Goal: Check status: Check status

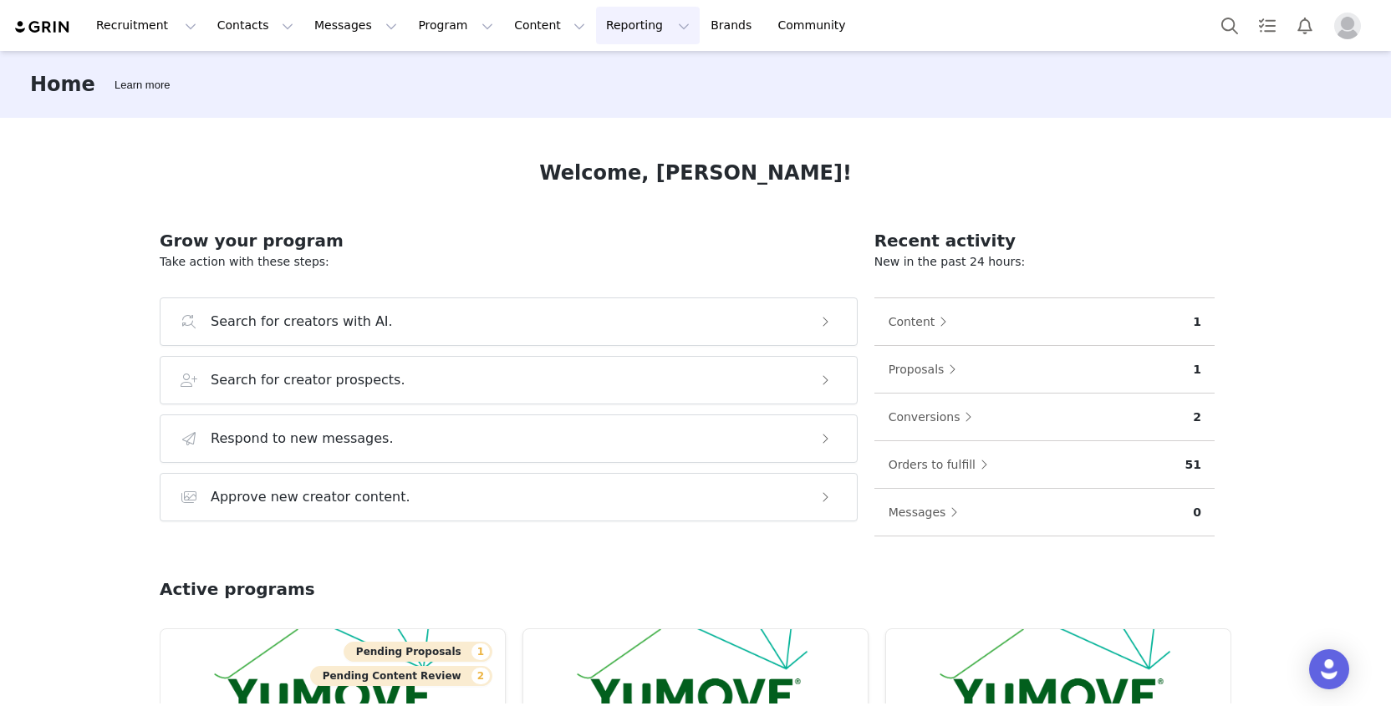
click at [605, 32] on button "Reporting Reporting" at bounding box center [648, 26] width 104 height 38
click at [598, 106] on p "Report Builder" at bounding box center [610, 105] width 84 height 18
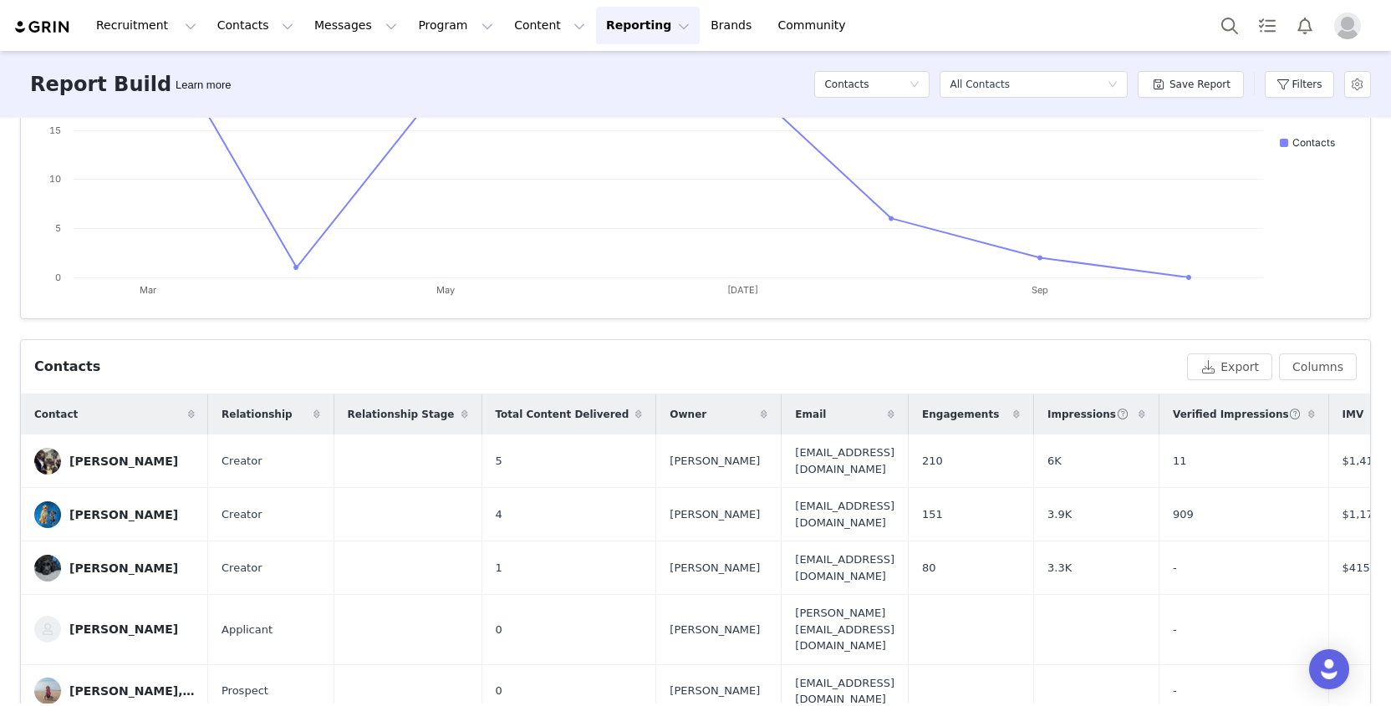
scroll to position [219, 0]
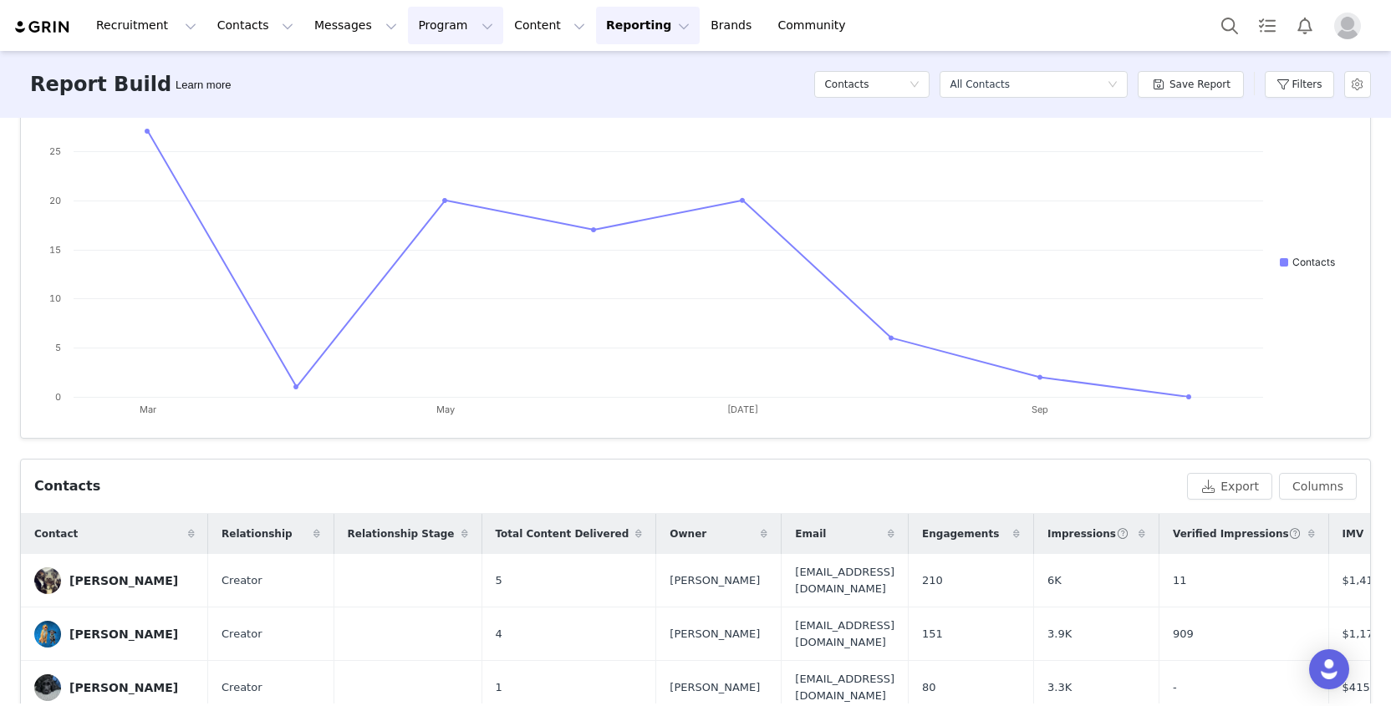
click at [416, 27] on button "Program Program" at bounding box center [455, 26] width 95 height 38
click at [504, 28] on button "Content Content" at bounding box center [549, 26] width 91 height 38
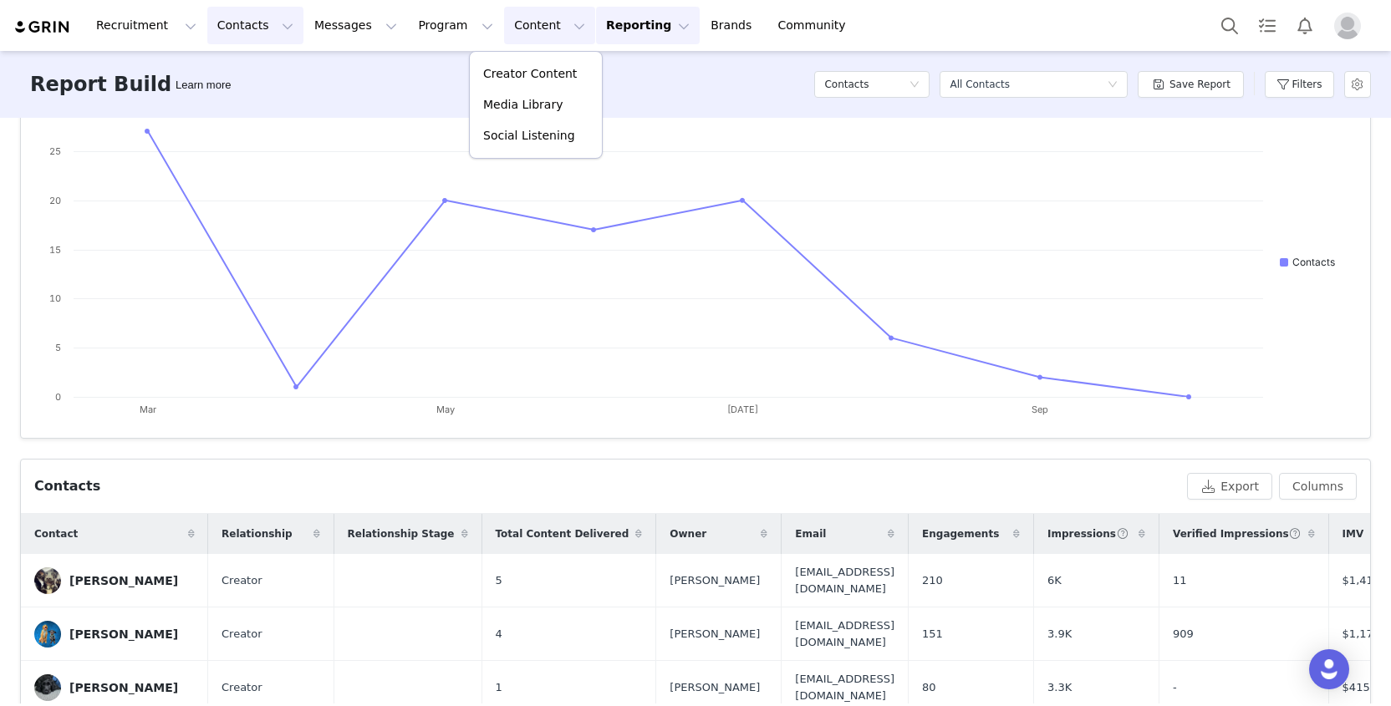
click at [247, 32] on button "Contacts Contacts" at bounding box center [255, 26] width 96 height 38
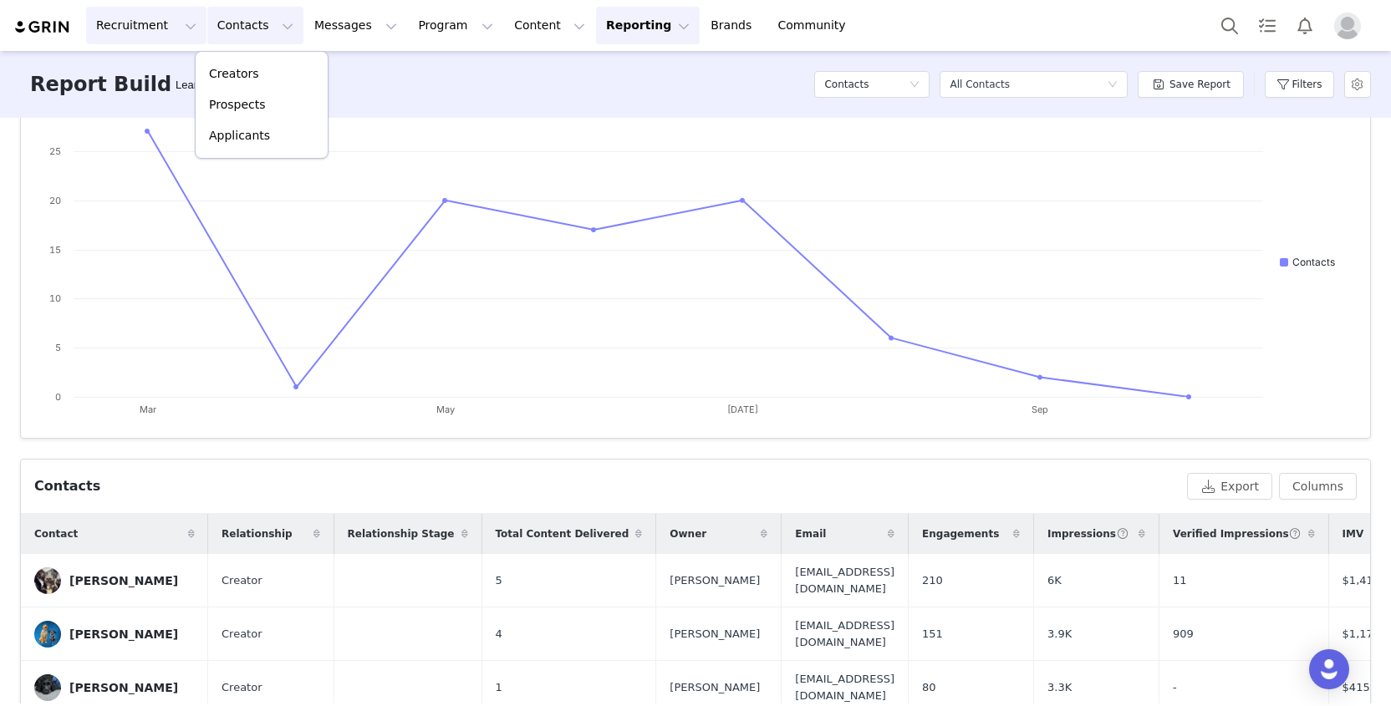
click at [133, 33] on button "Recruitment Recruitment" at bounding box center [146, 26] width 120 height 38
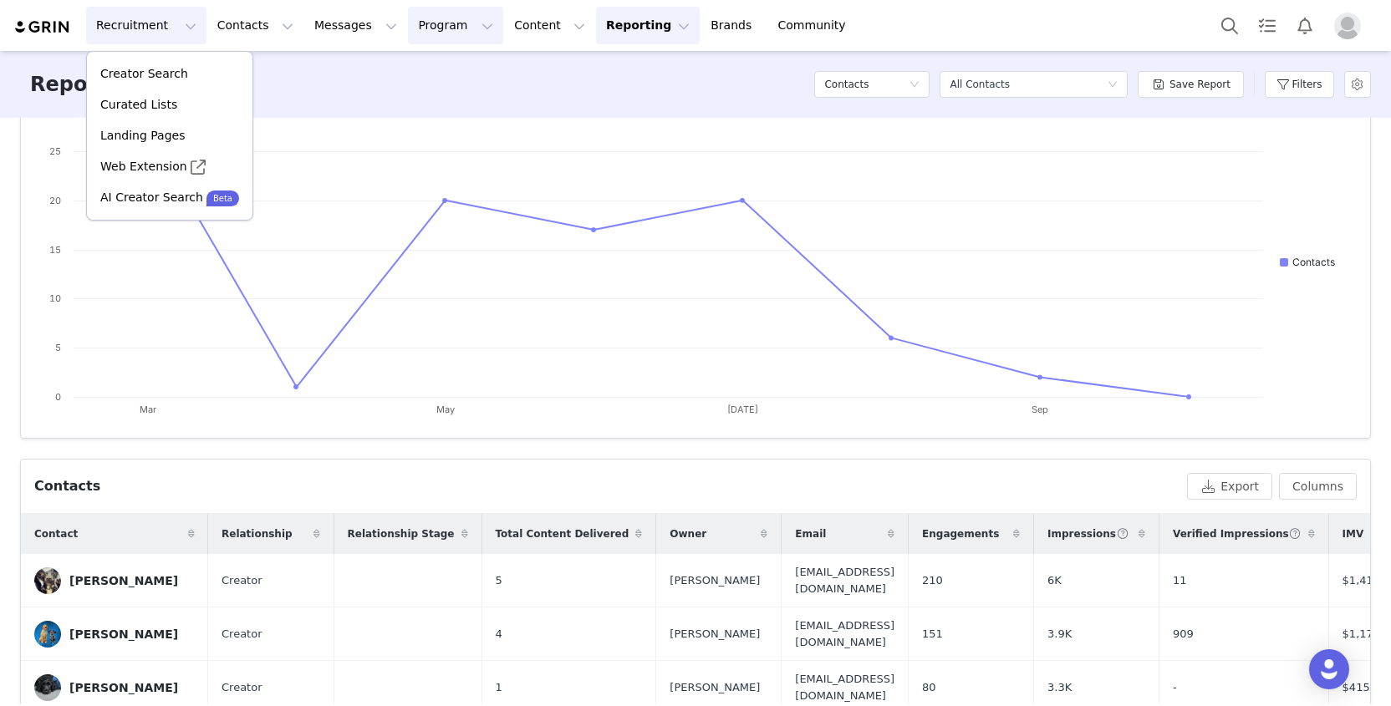
click at [415, 28] on button "Program Program" at bounding box center [455, 26] width 95 height 38
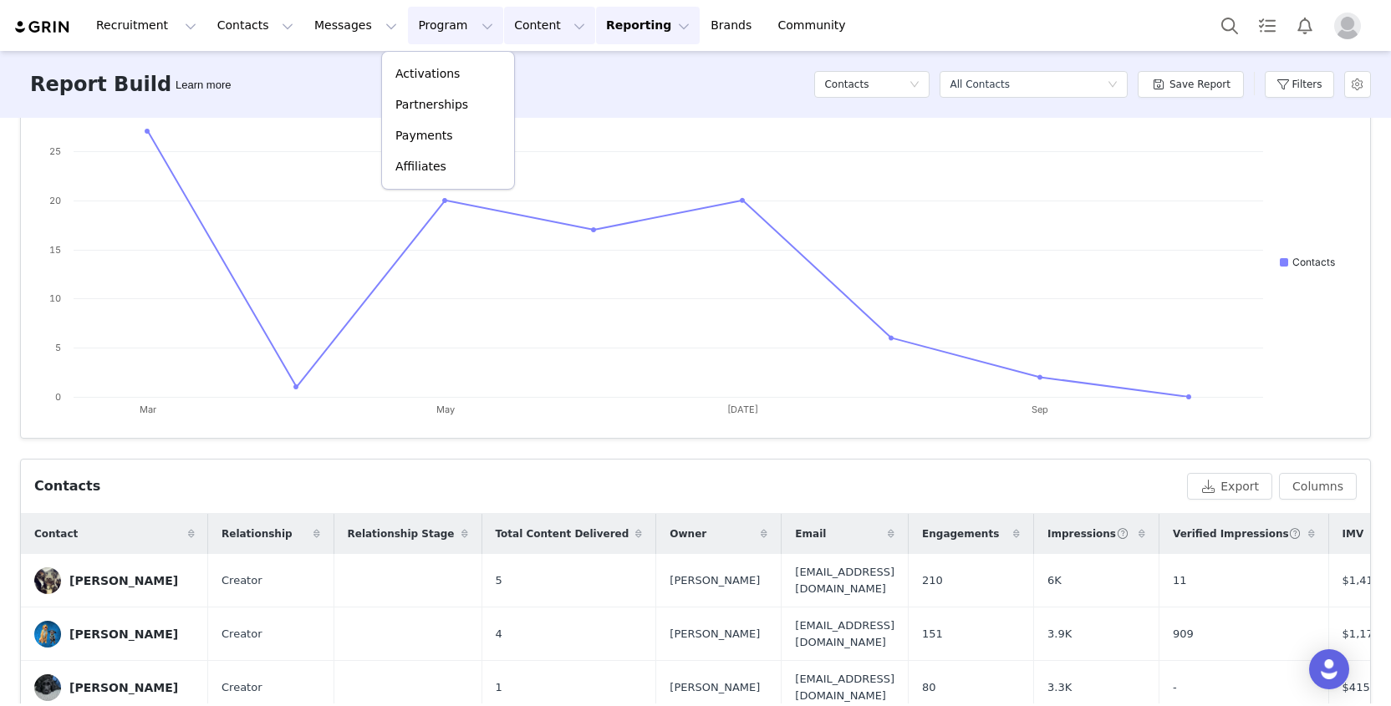
click at [504, 28] on button "Content Content" at bounding box center [549, 26] width 91 height 38
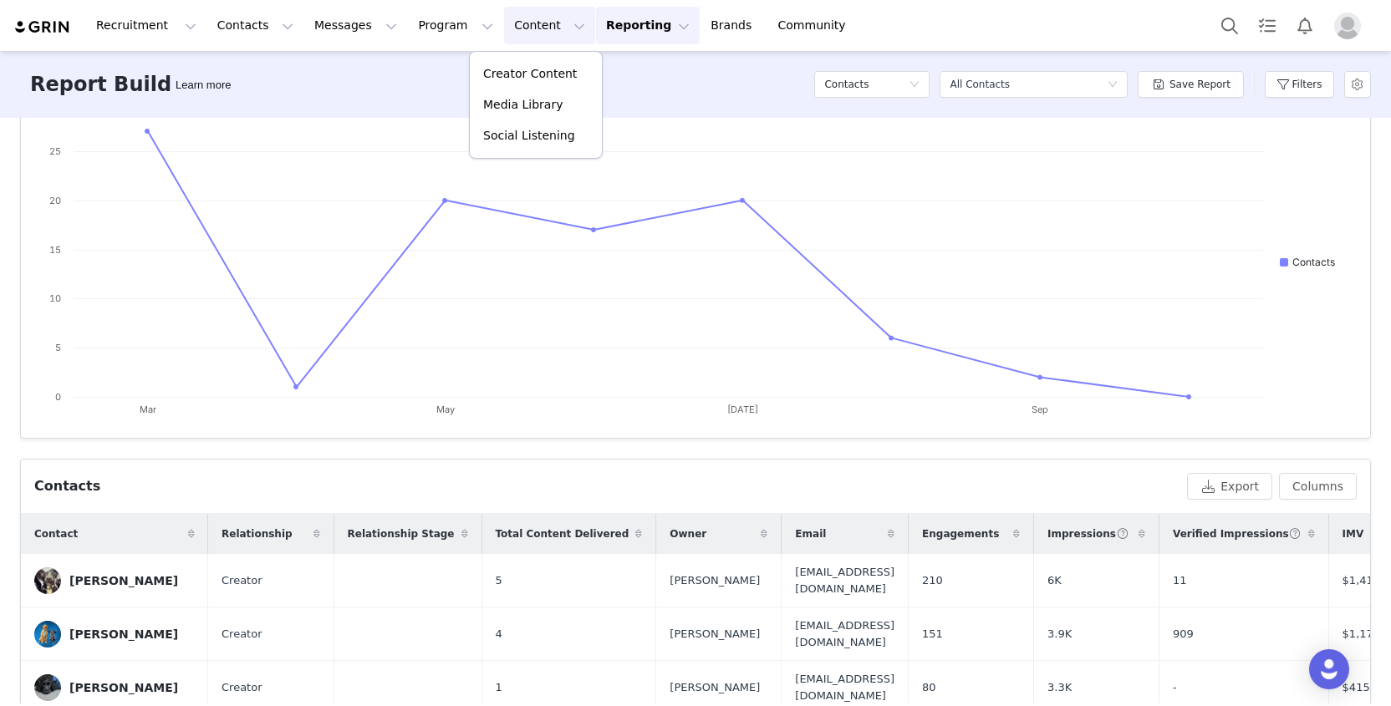
click at [596, 25] on button "Reporting Reporting" at bounding box center [648, 26] width 104 height 38
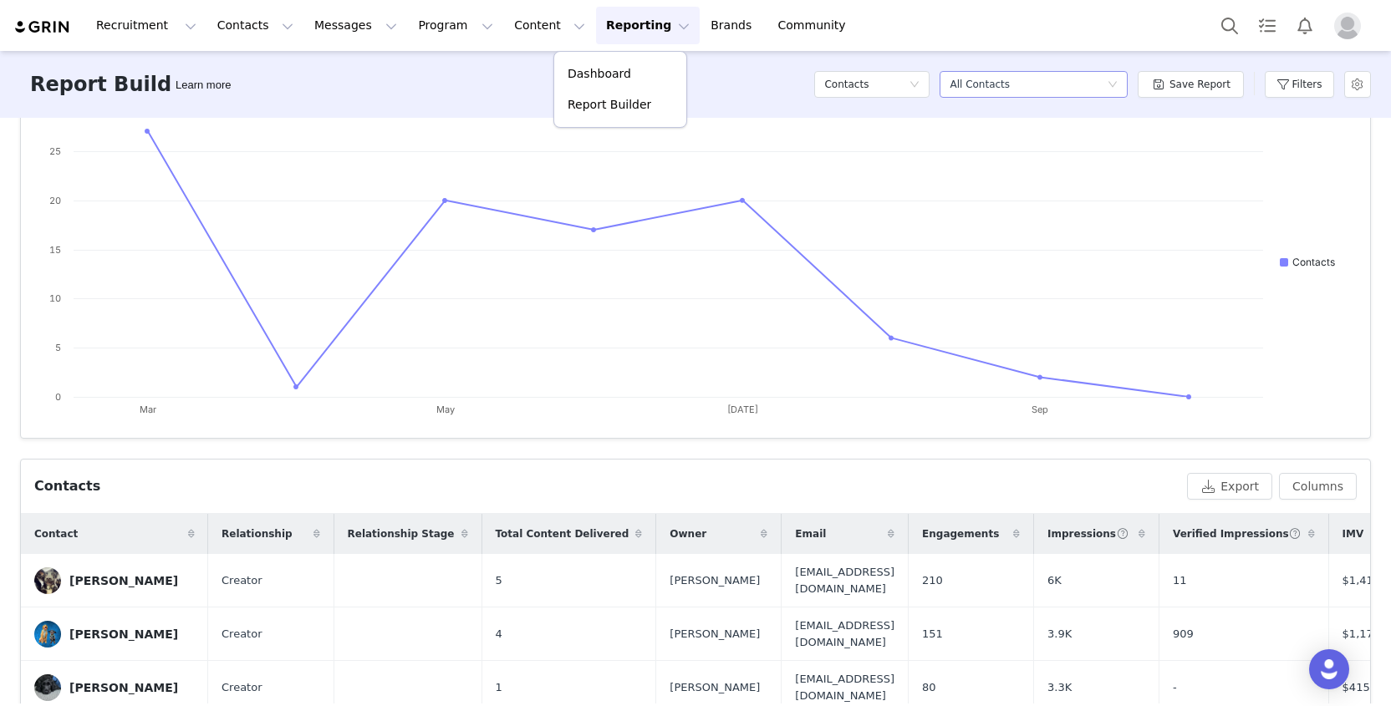
click at [956, 81] on div "All Contacts" at bounding box center [980, 84] width 60 height 25
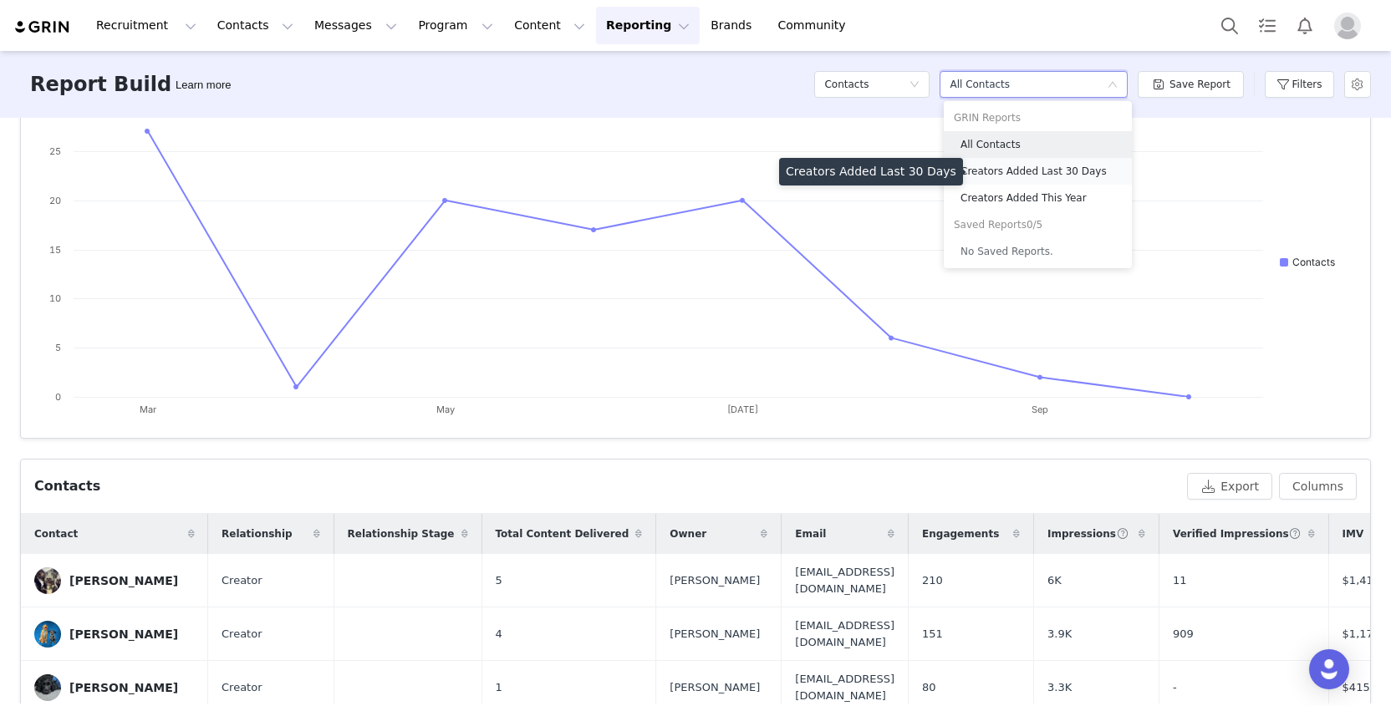
click at [986, 172] on h5 "Creators Added Last 30 Days" at bounding box center [1040, 171] width 161 height 18
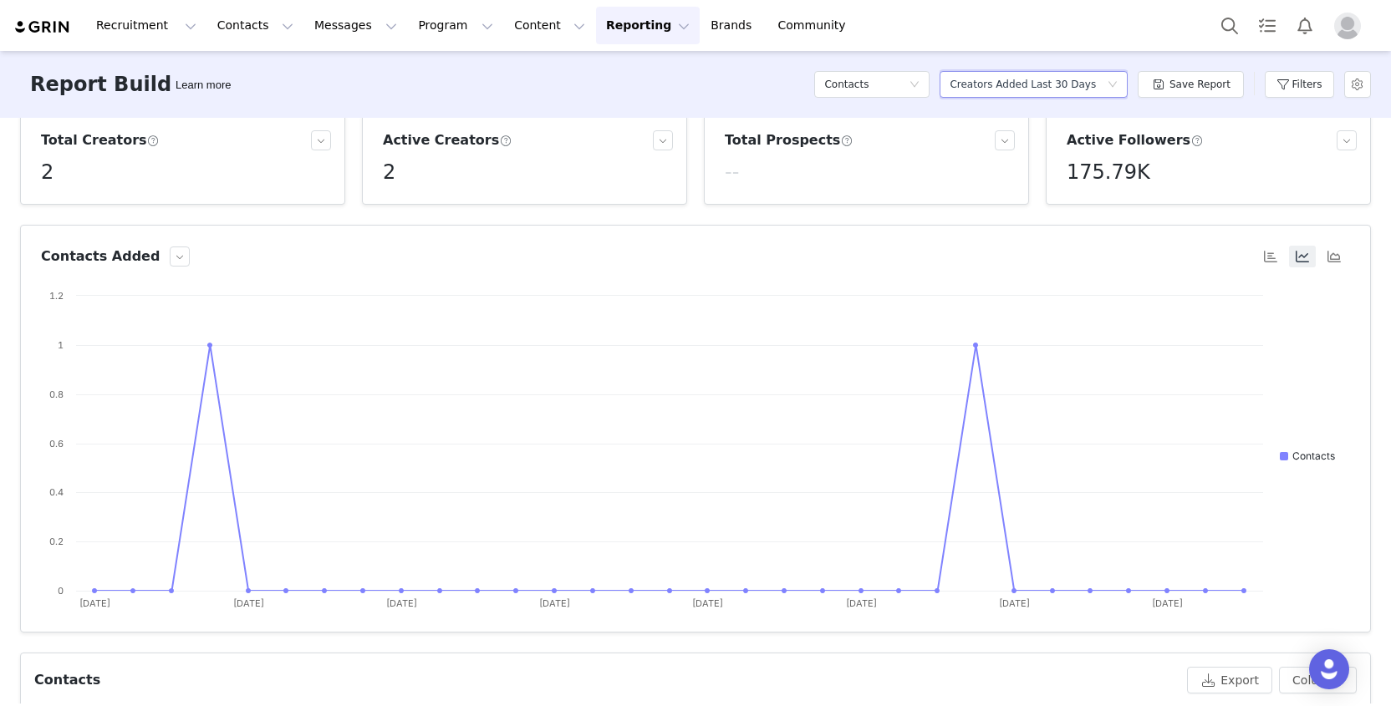
scroll to position [0, 0]
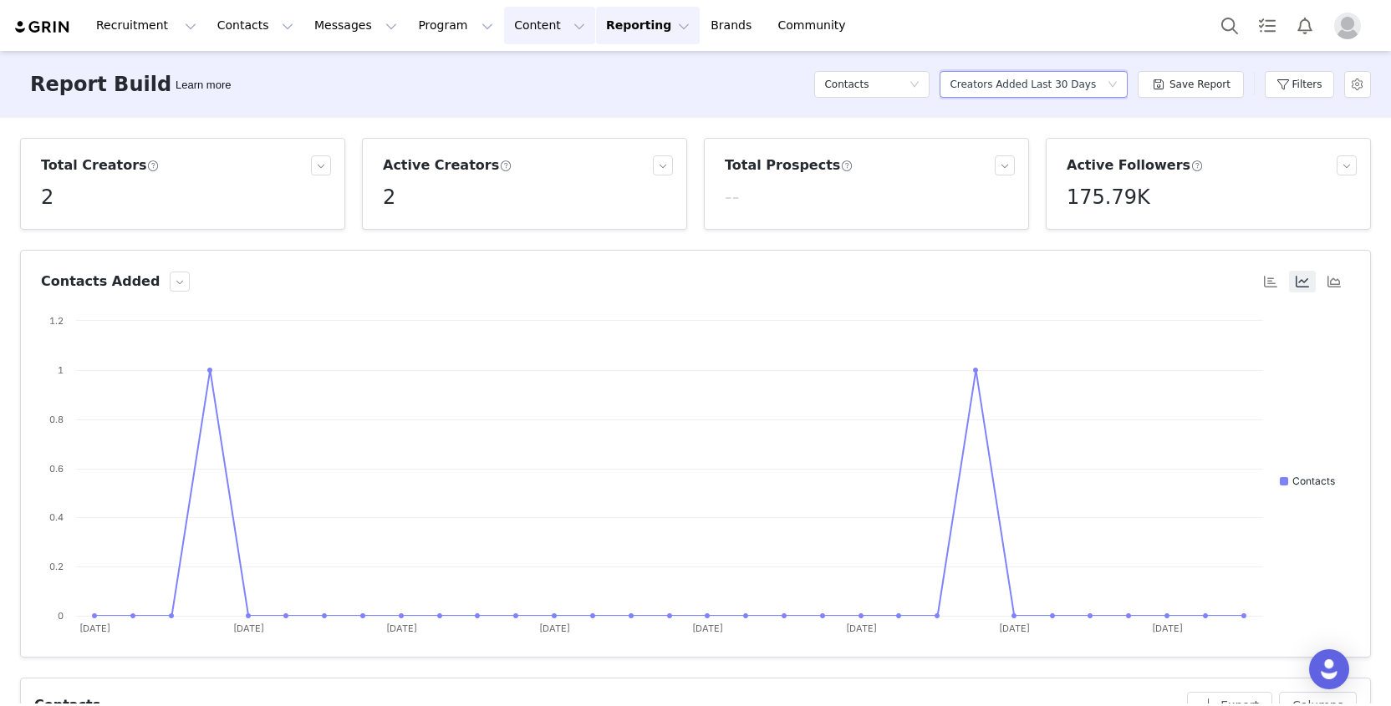
click at [520, 32] on button "Content Content" at bounding box center [549, 26] width 91 height 38
click at [420, 30] on button "Program Program" at bounding box center [455, 26] width 95 height 38
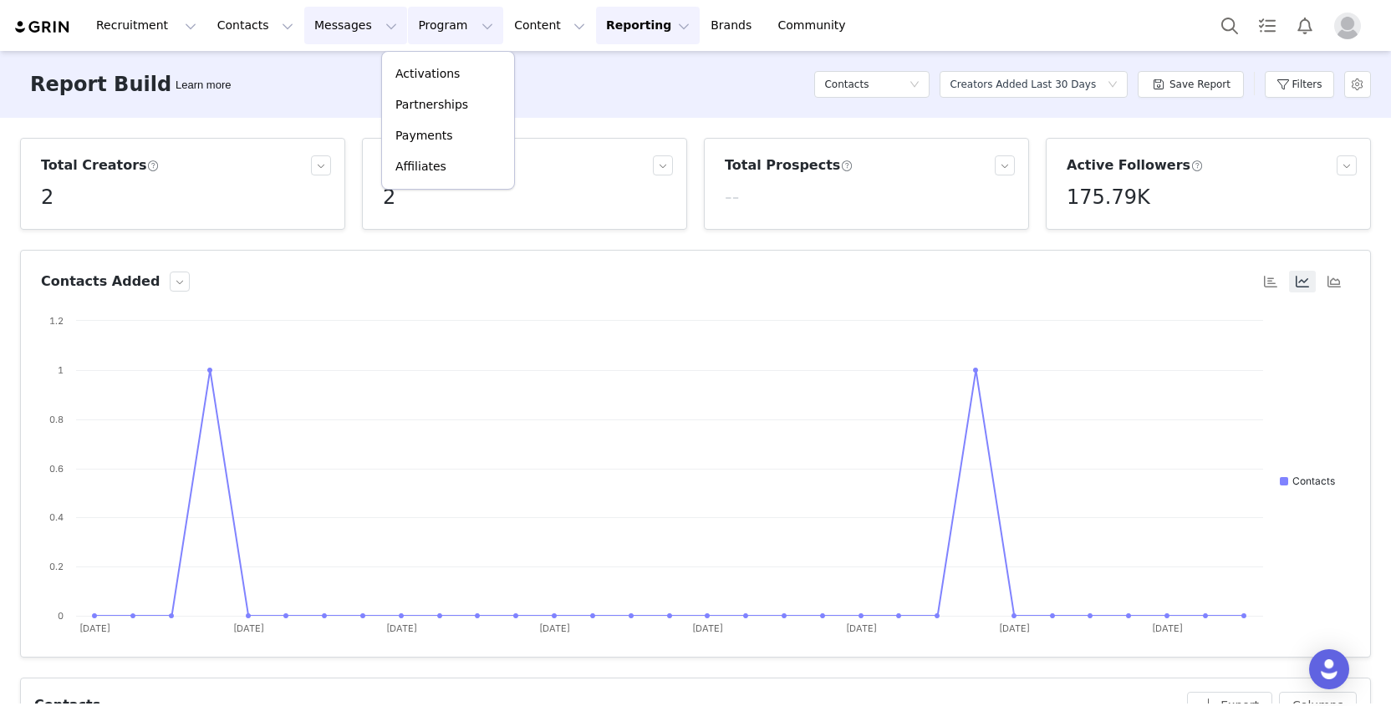
click at [339, 32] on button "Messages Messages" at bounding box center [355, 26] width 103 height 38
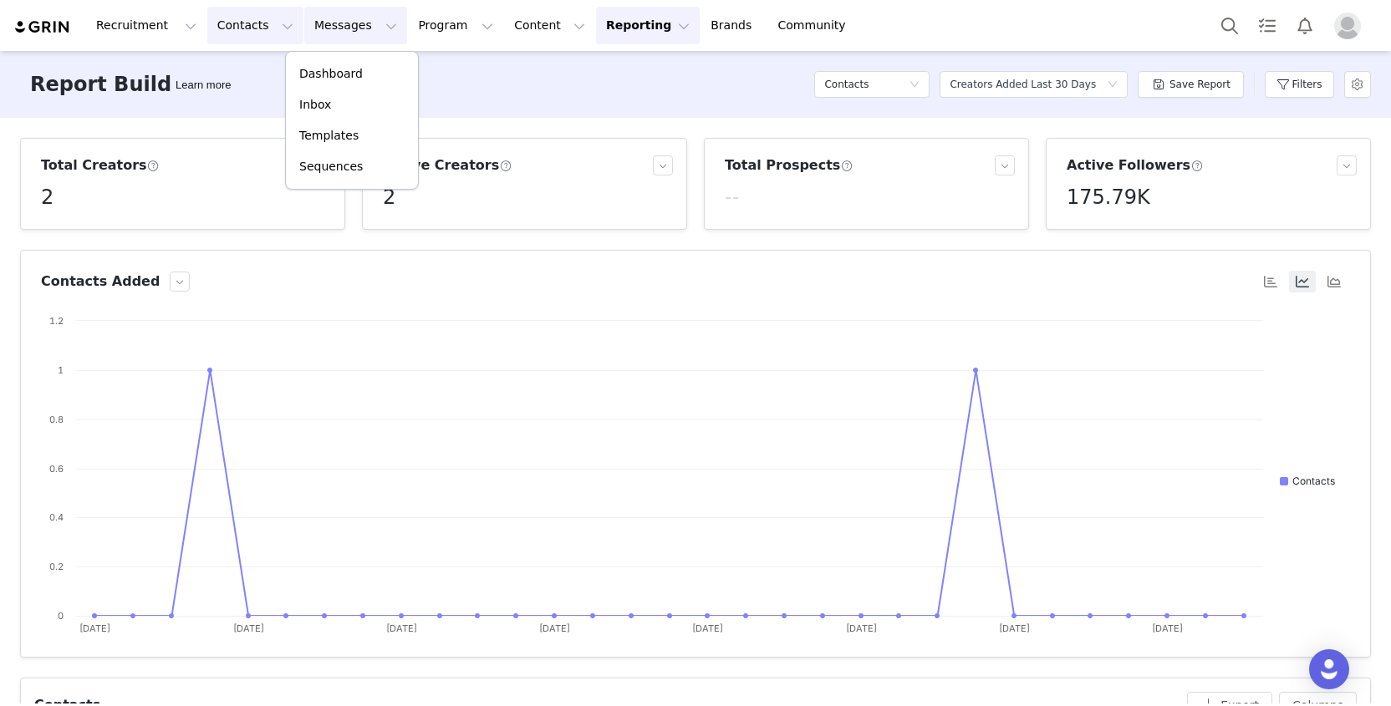
click at [217, 33] on button "Contacts Contacts" at bounding box center [255, 26] width 96 height 38
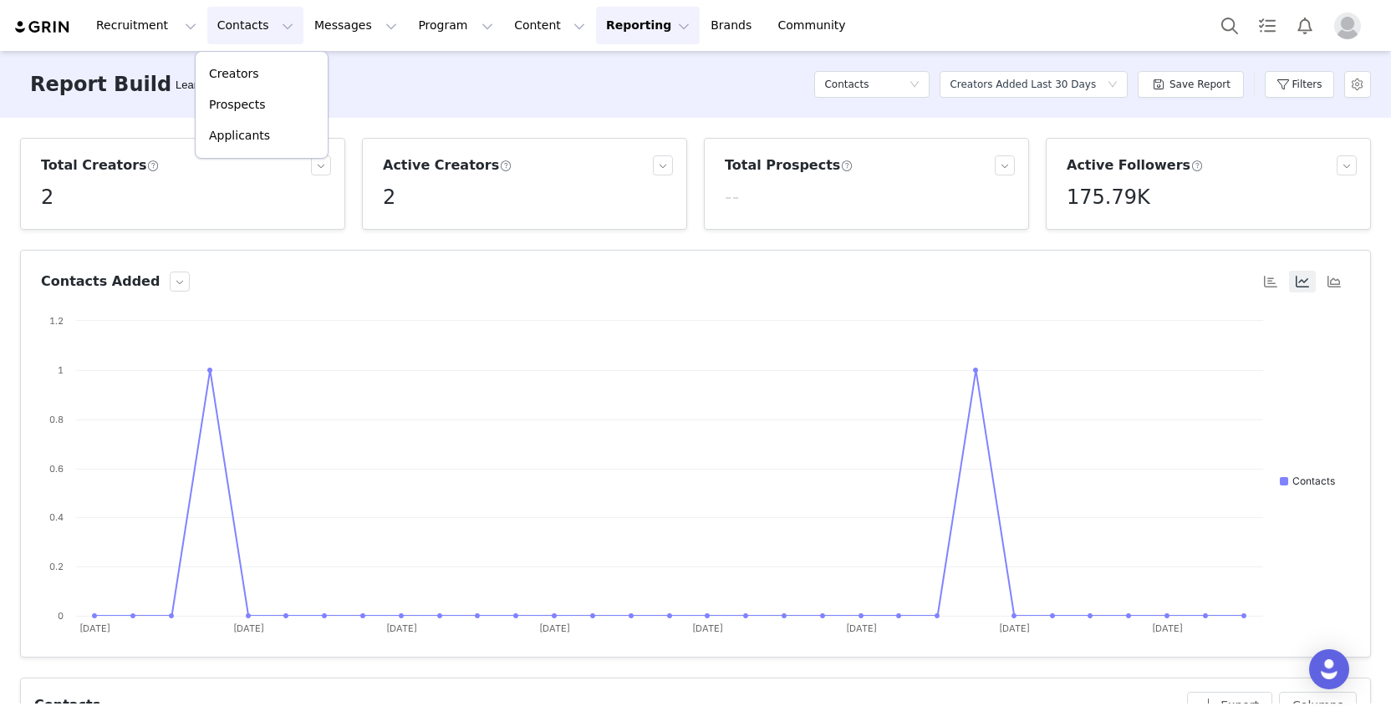
click at [33, 27] on img at bounding box center [42, 27] width 59 height 16
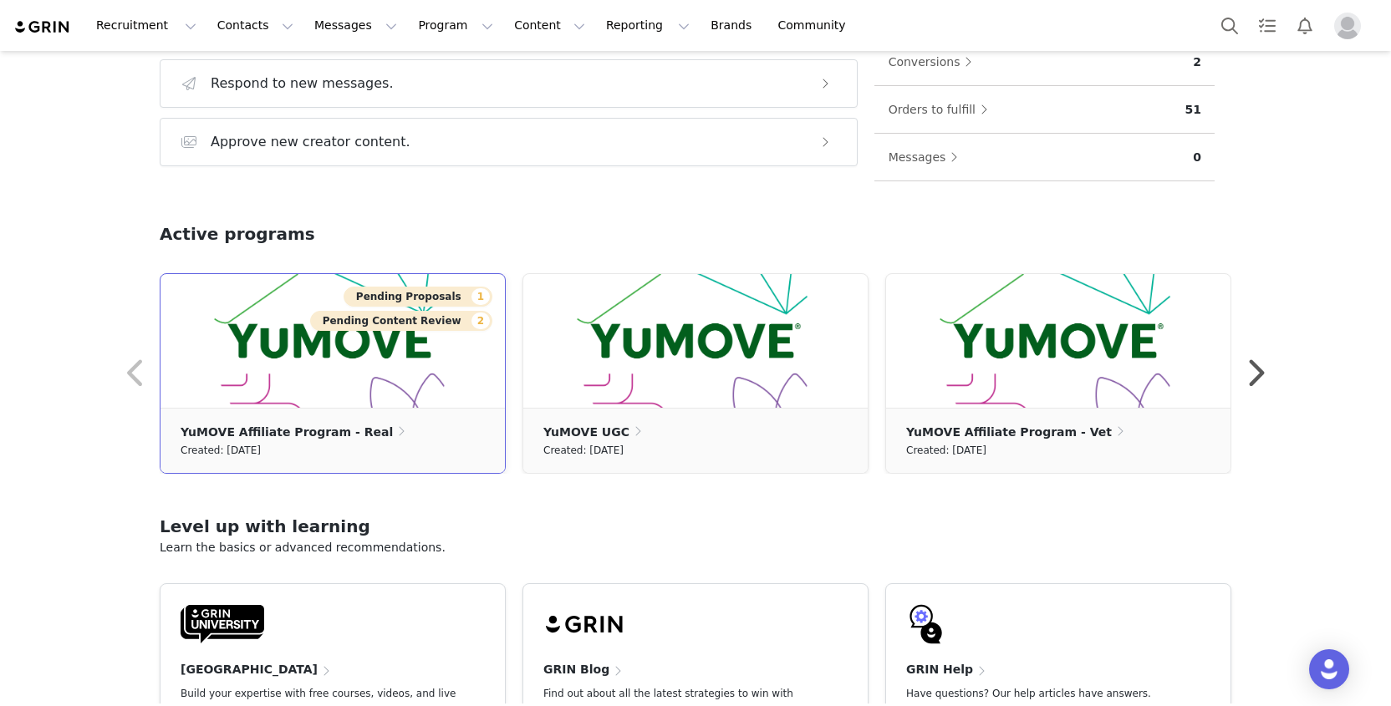
scroll to position [358, 0]
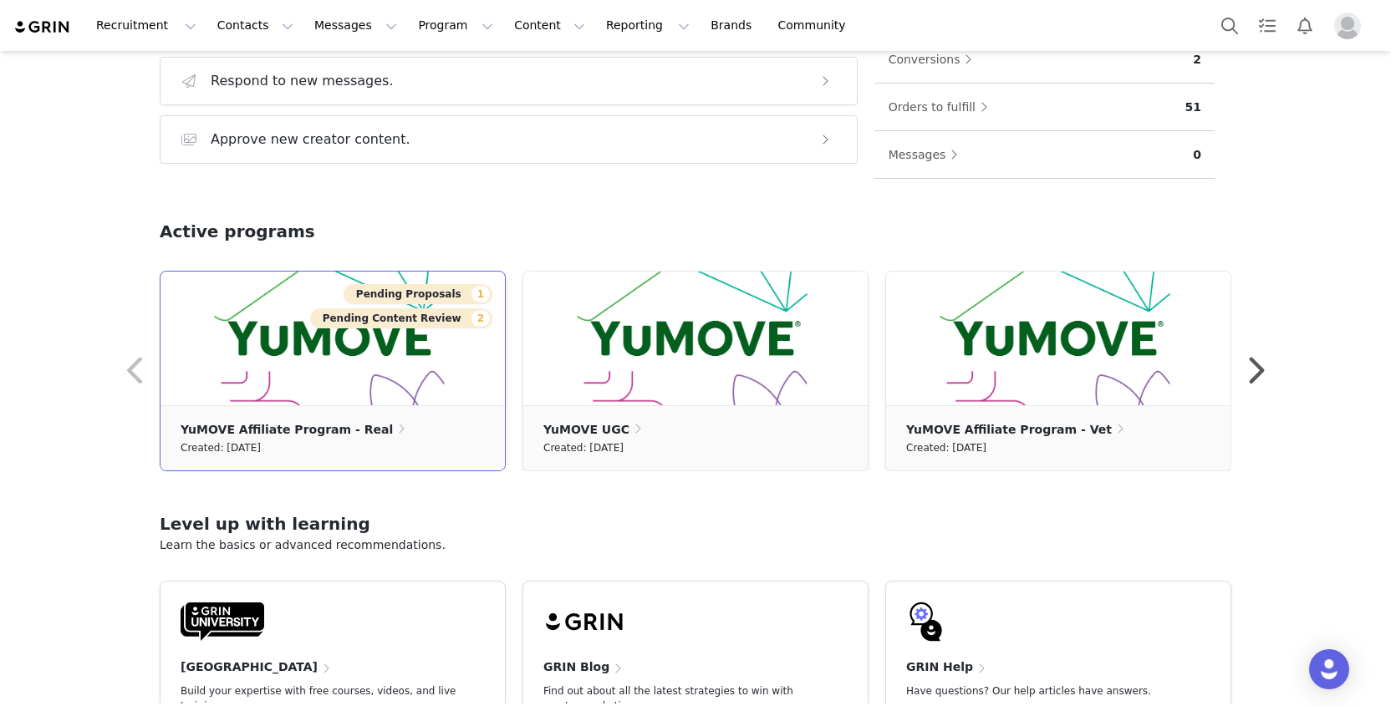
click at [316, 374] on img at bounding box center [332, 339] width 344 height 134
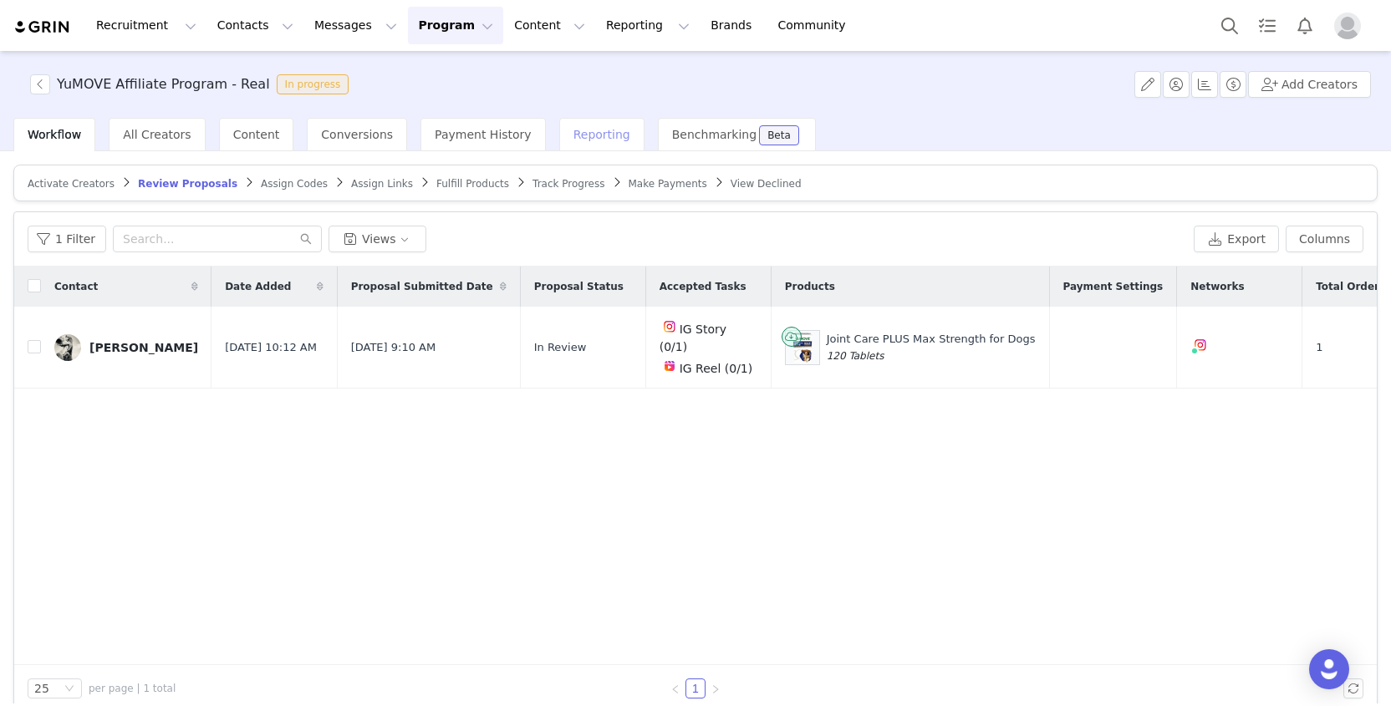
click at [573, 136] on span "Reporting" at bounding box center [601, 134] width 57 height 13
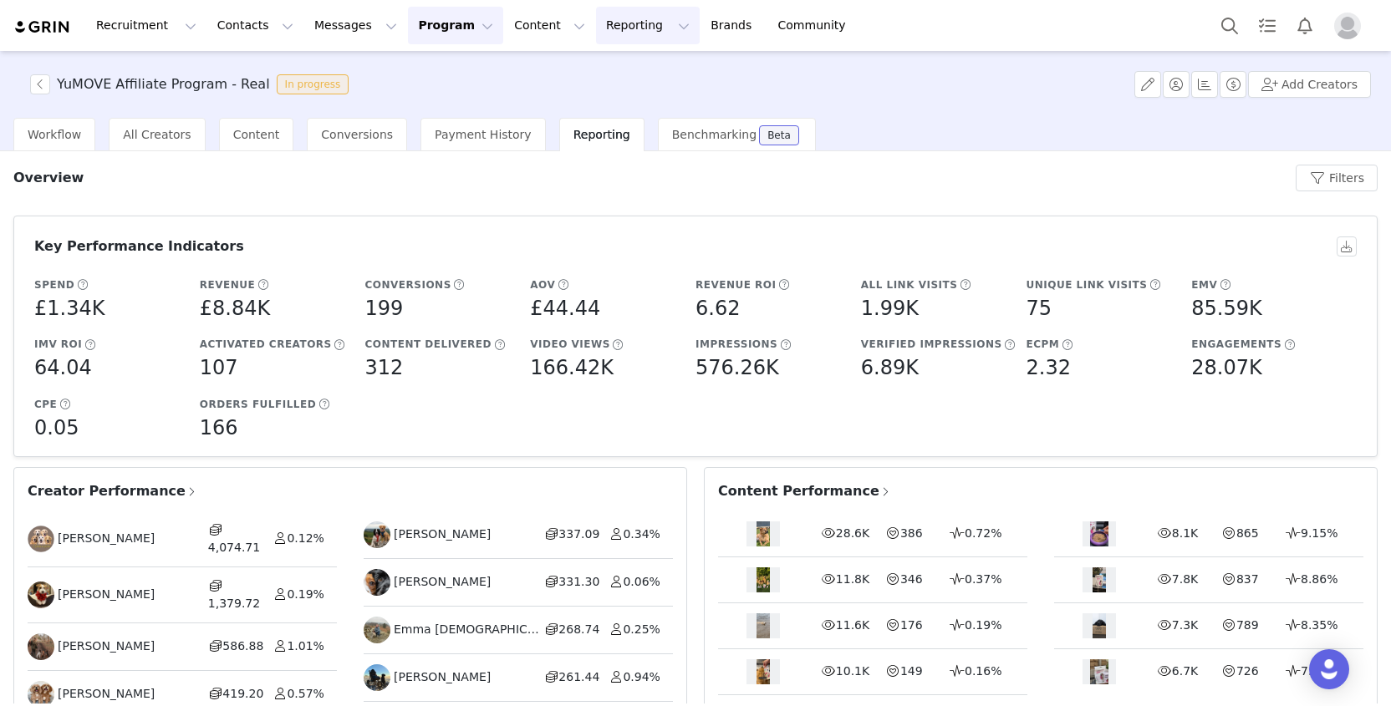
click at [602, 23] on button "Reporting Reporting" at bounding box center [648, 26] width 104 height 38
click at [790, 79] on div "YuMOVE Affiliate Program - Real In progress Add Creators" at bounding box center [695, 84] width 1391 height 67
click at [1323, 183] on button "Filters" at bounding box center [1337, 178] width 82 height 27
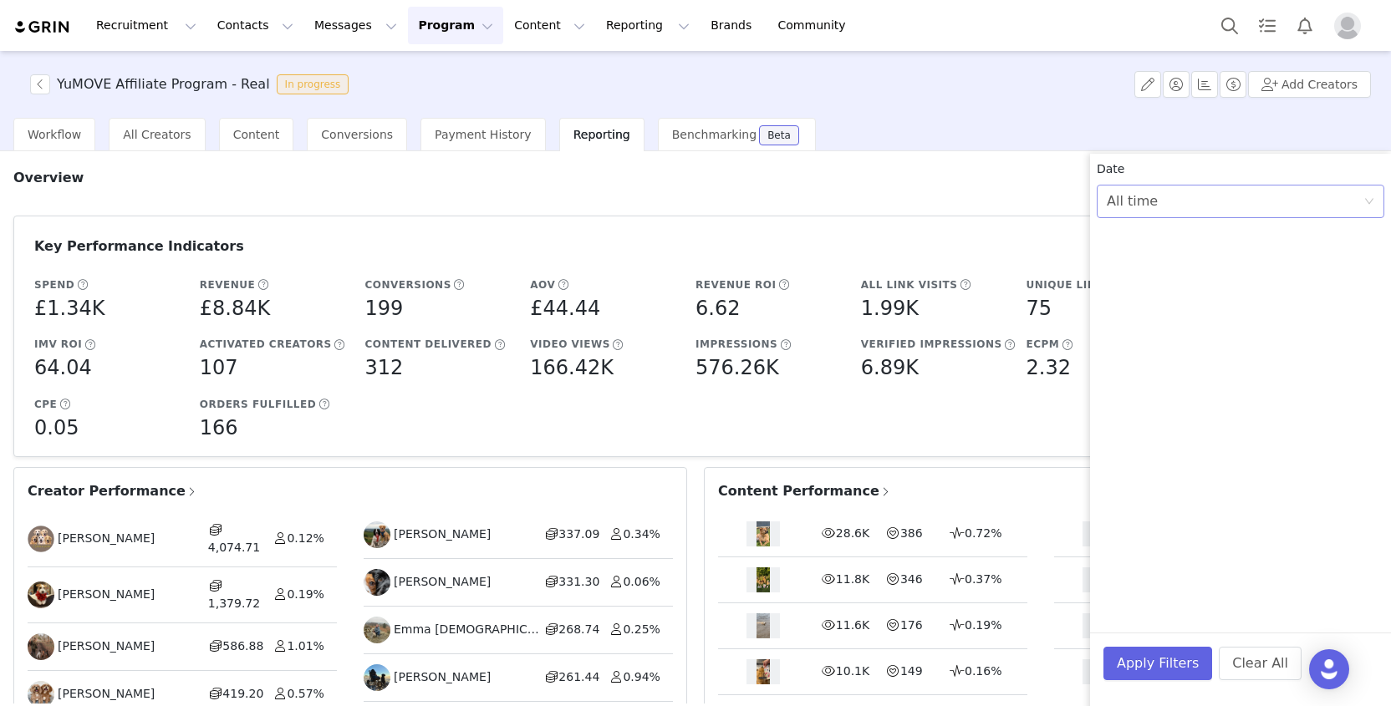
click at [1261, 203] on div "All time" at bounding box center [1235, 202] width 257 height 32
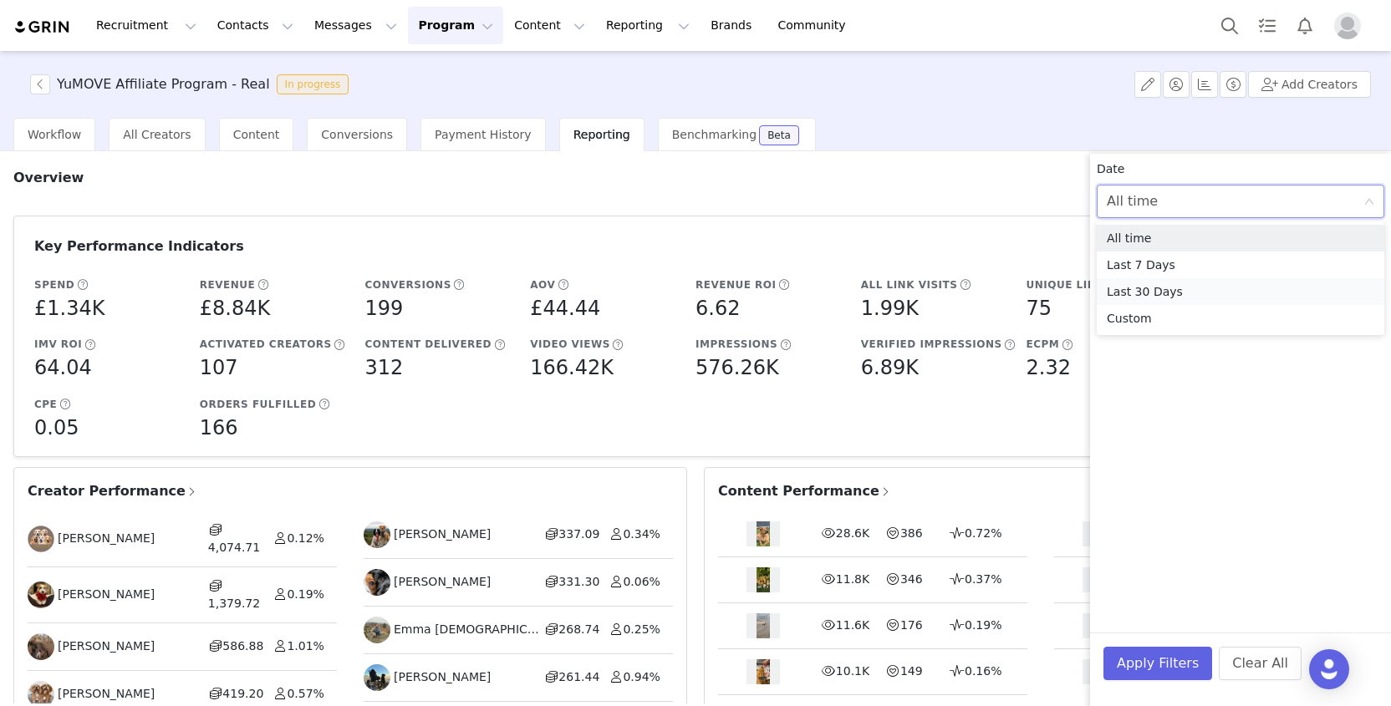
click at [1172, 287] on li "Last 30 Days" at bounding box center [1241, 291] width 288 height 27
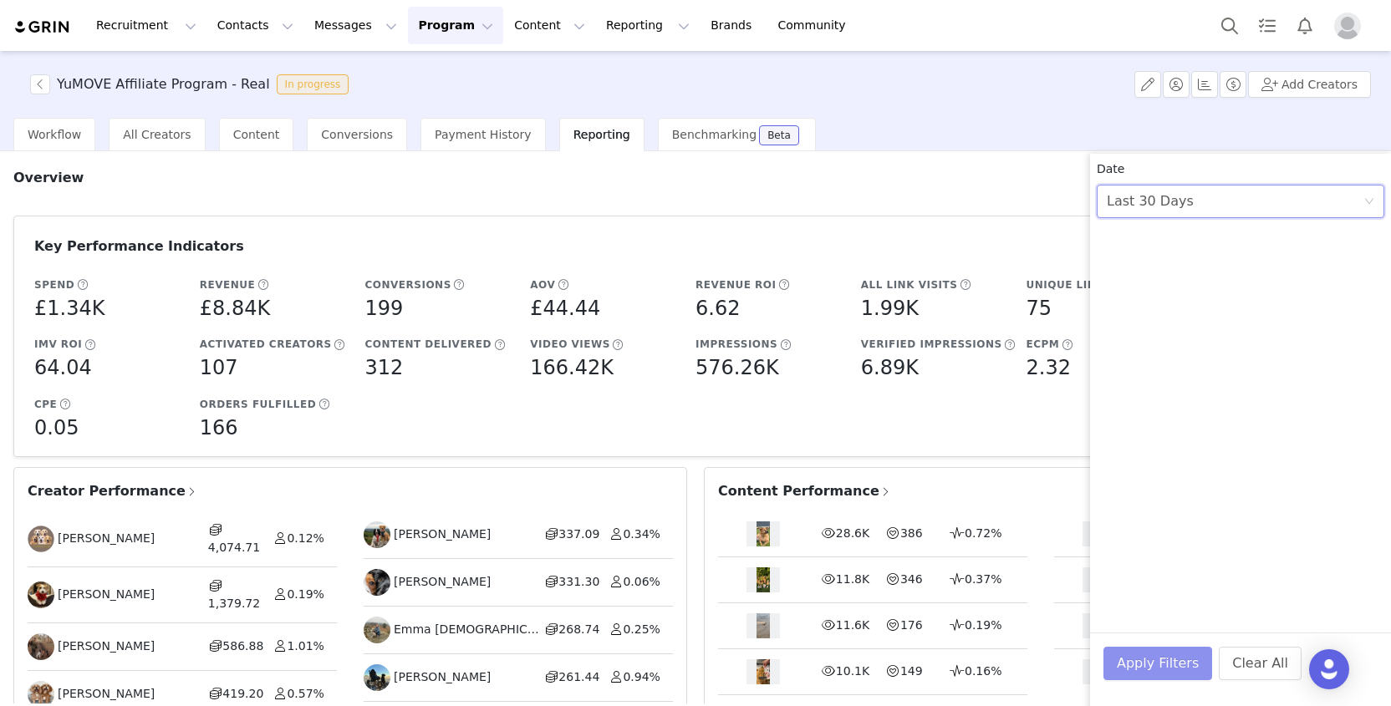
click at [1145, 662] on button "Apply Filters" at bounding box center [1157, 663] width 109 height 33
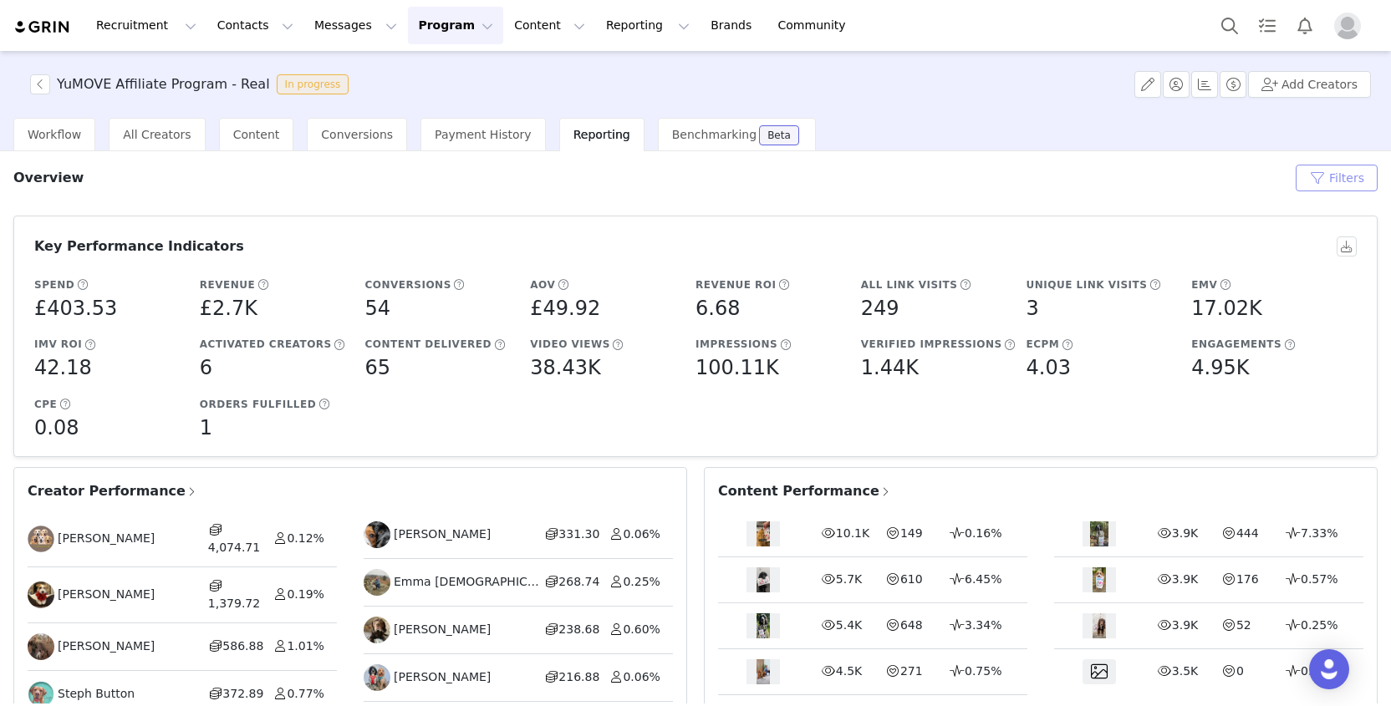
click at [1297, 176] on button "Filters" at bounding box center [1337, 178] width 82 height 27
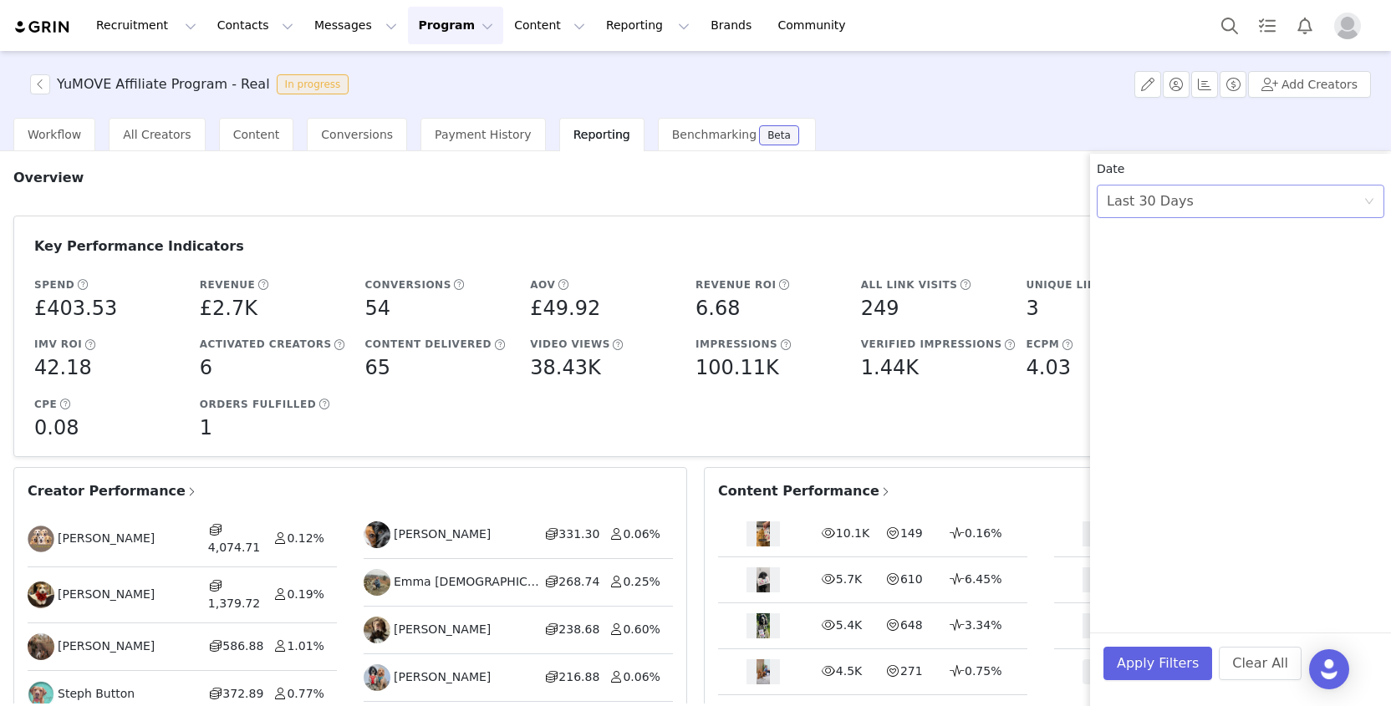
click at [1163, 205] on div "Last 30 Days" at bounding box center [1150, 202] width 87 height 32
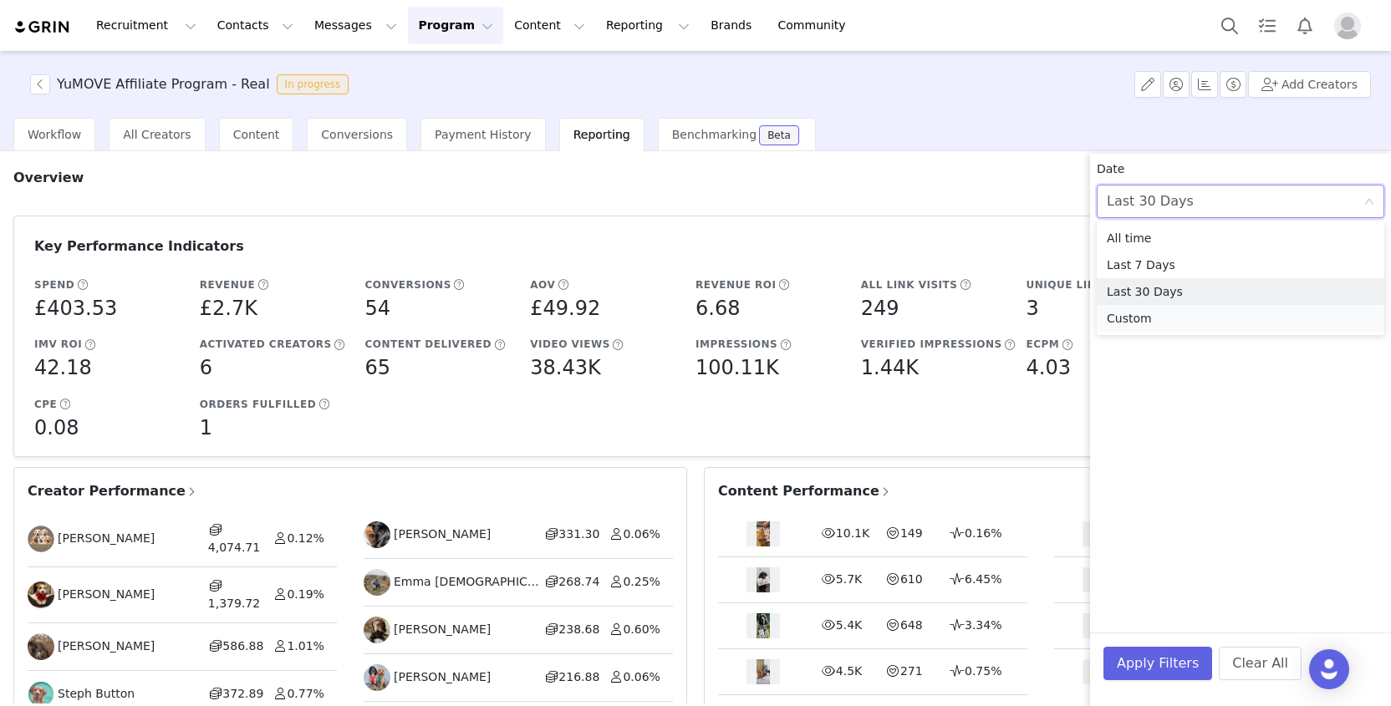
click at [1142, 313] on li "Custom" at bounding box center [1241, 318] width 288 height 27
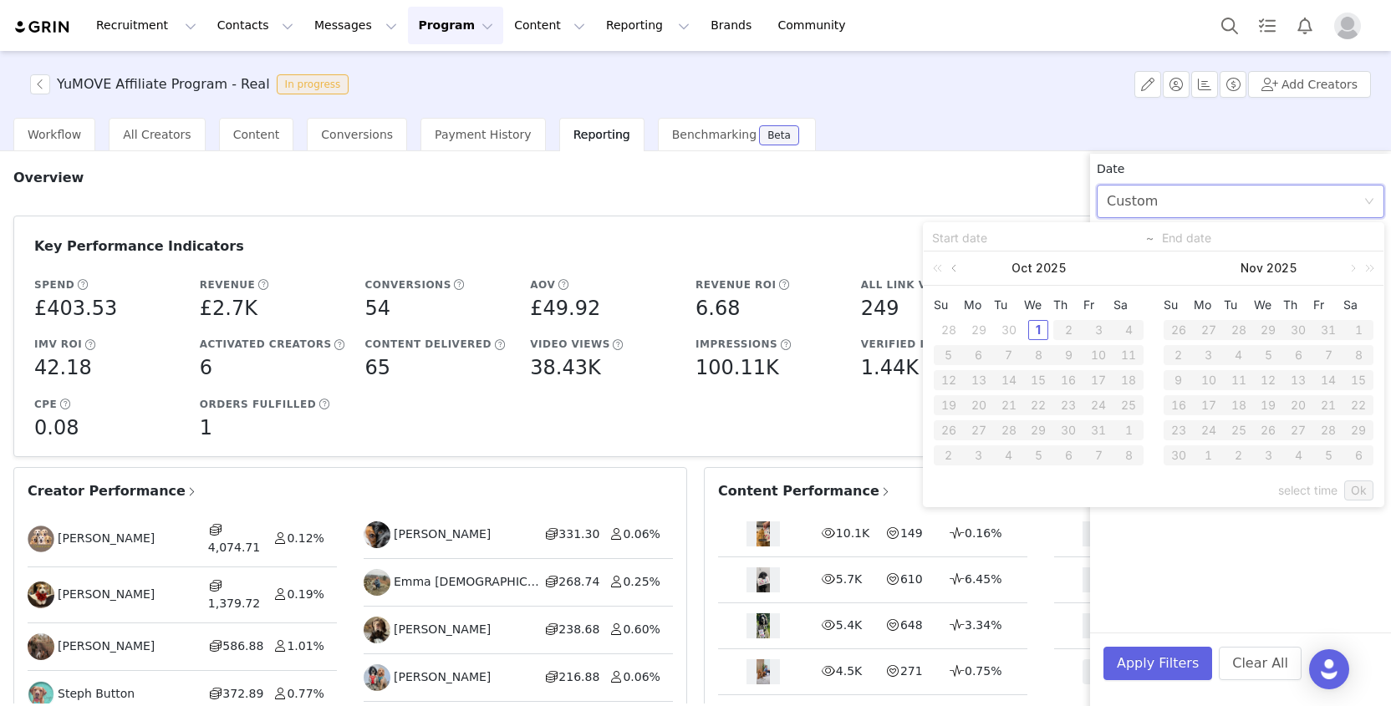
click at [957, 269] on link at bounding box center [955, 268] width 15 height 33
click at [1096, 326] on div "1" at bounding box center [1098, 330] width 20 height 20
type input "[DATE]"
click at [950, 454] on div "31" at bounding box center [949, 456] width 20 height 20
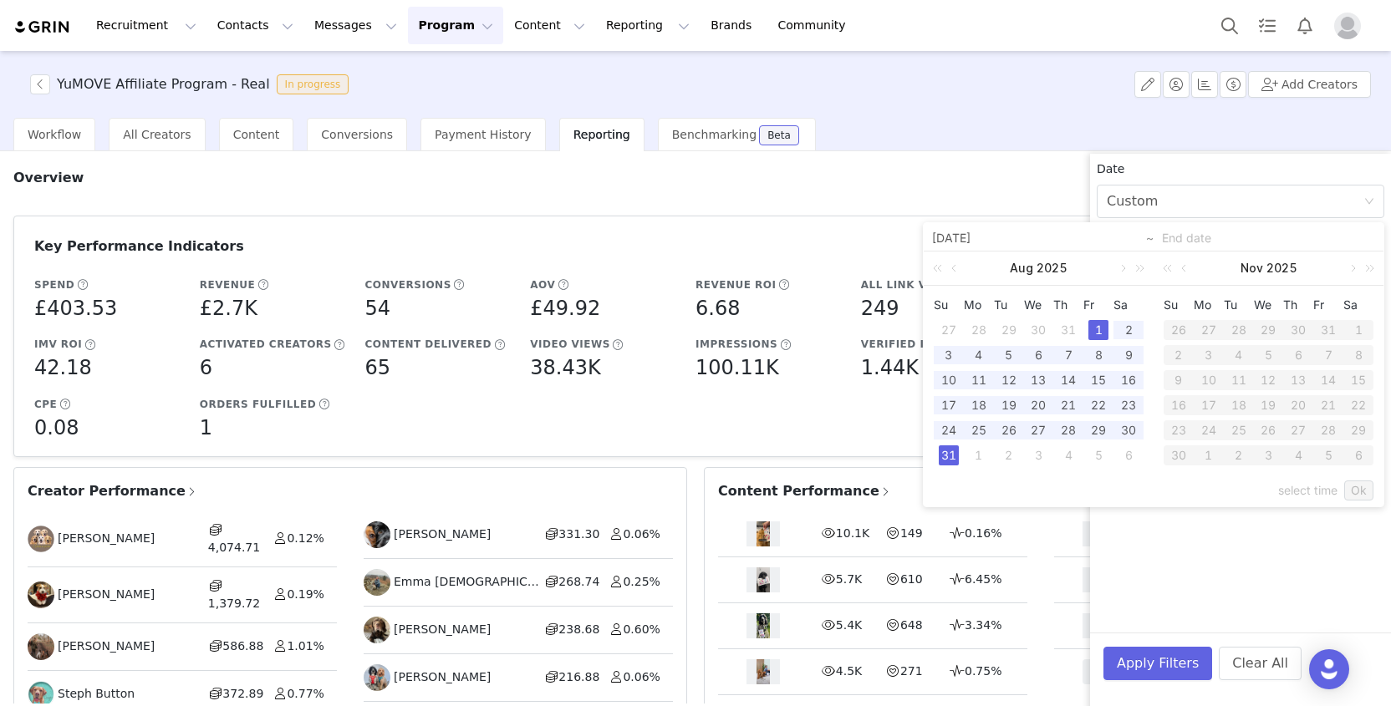
type input "[DATE]"
click at [1360, 493] on link "Ok" at bounding box center [1358, 491] width 29 height 20
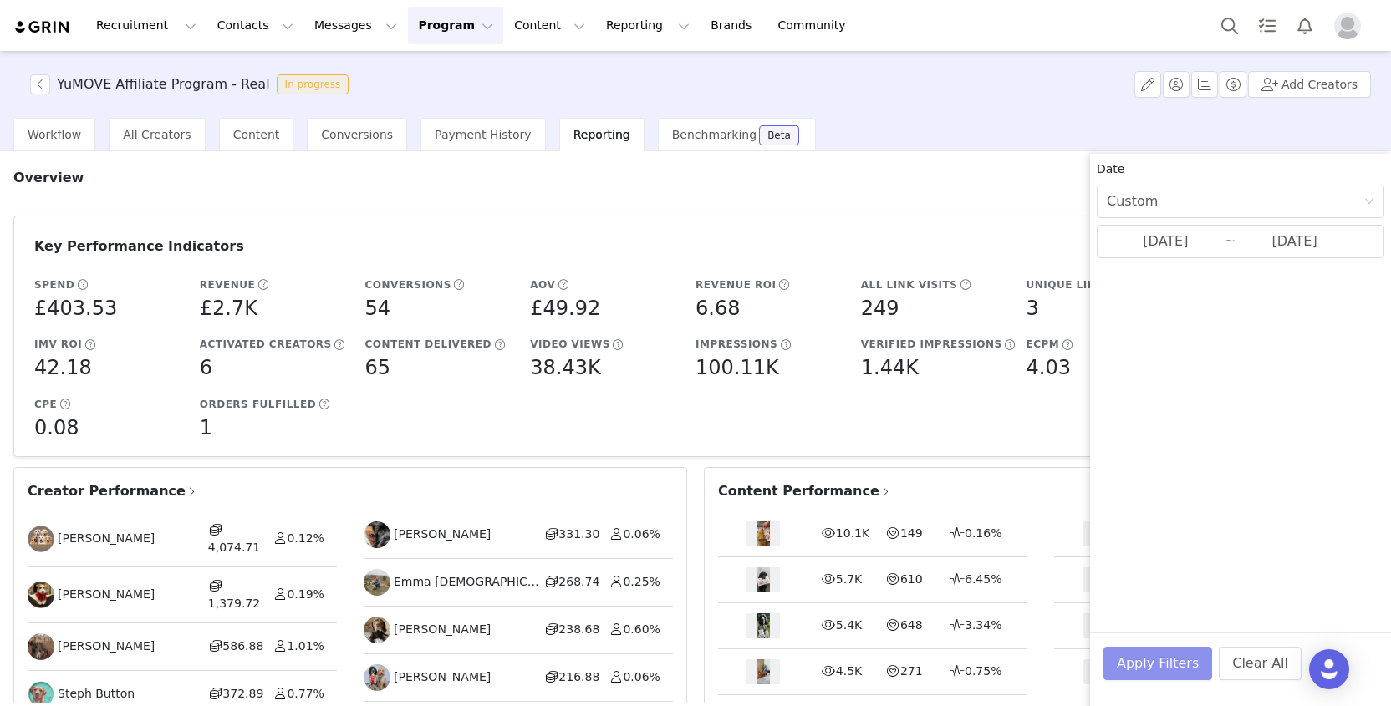
click at [1143, 655] on button "Apply Filters" at bounding box center [1157, 663] width 109 height 33
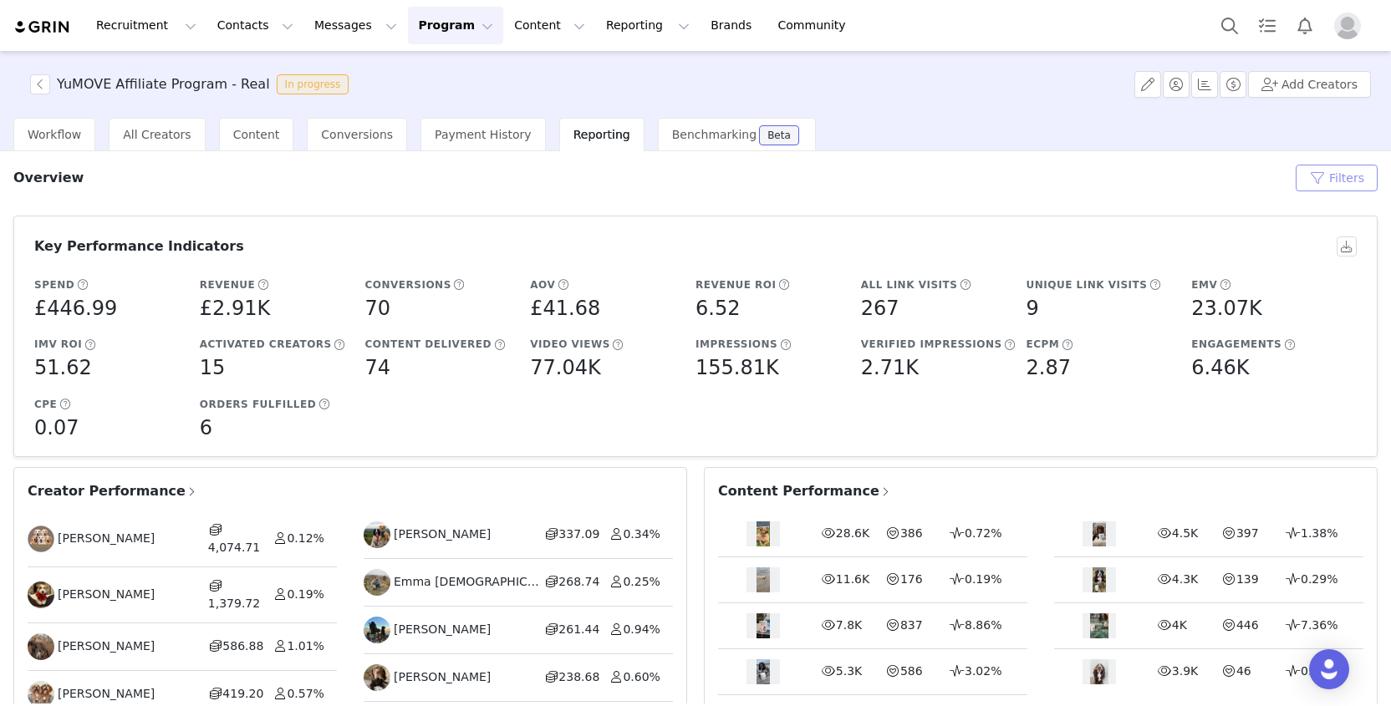
click at [1323, 186] on button "Filters" at bounding box center [1337, 178] width 82 height 27
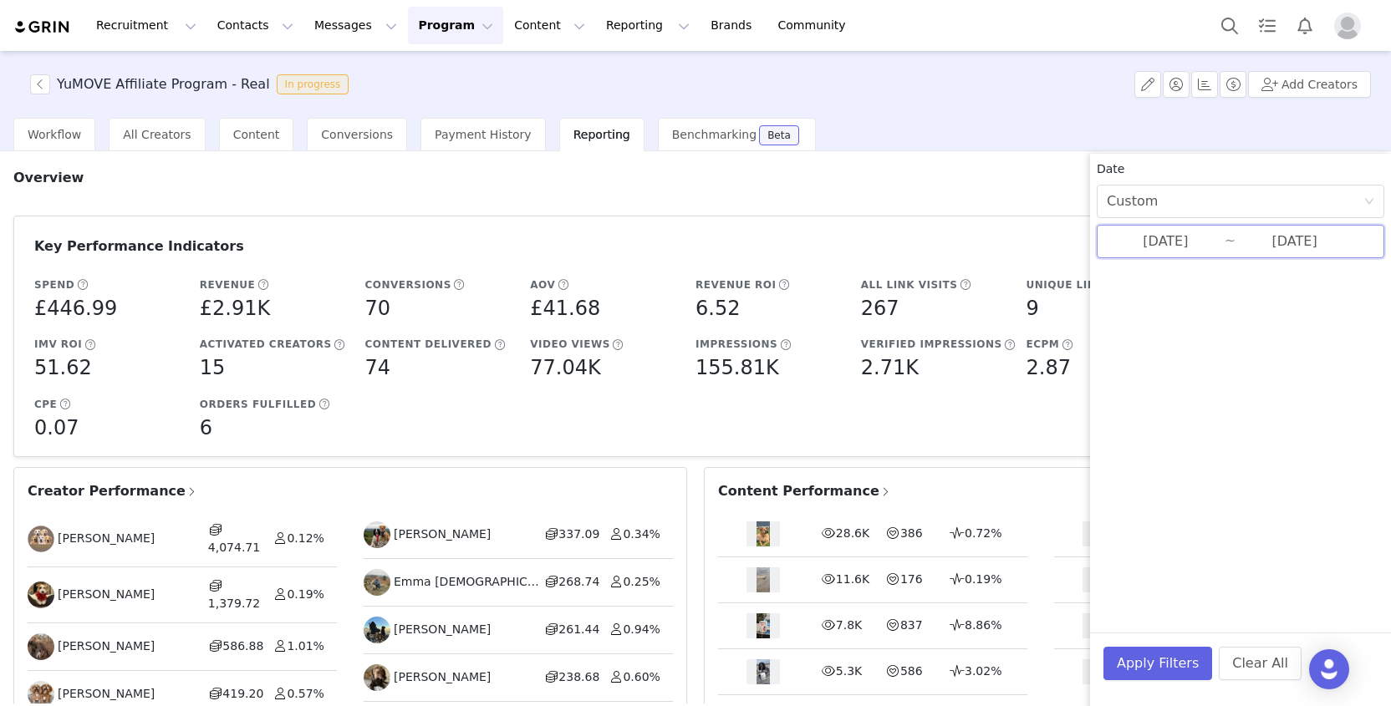
click at [1165, 252] on span "[DATE] ~ [DATE]" at bounding box center [1241, 241] width 288 height 33
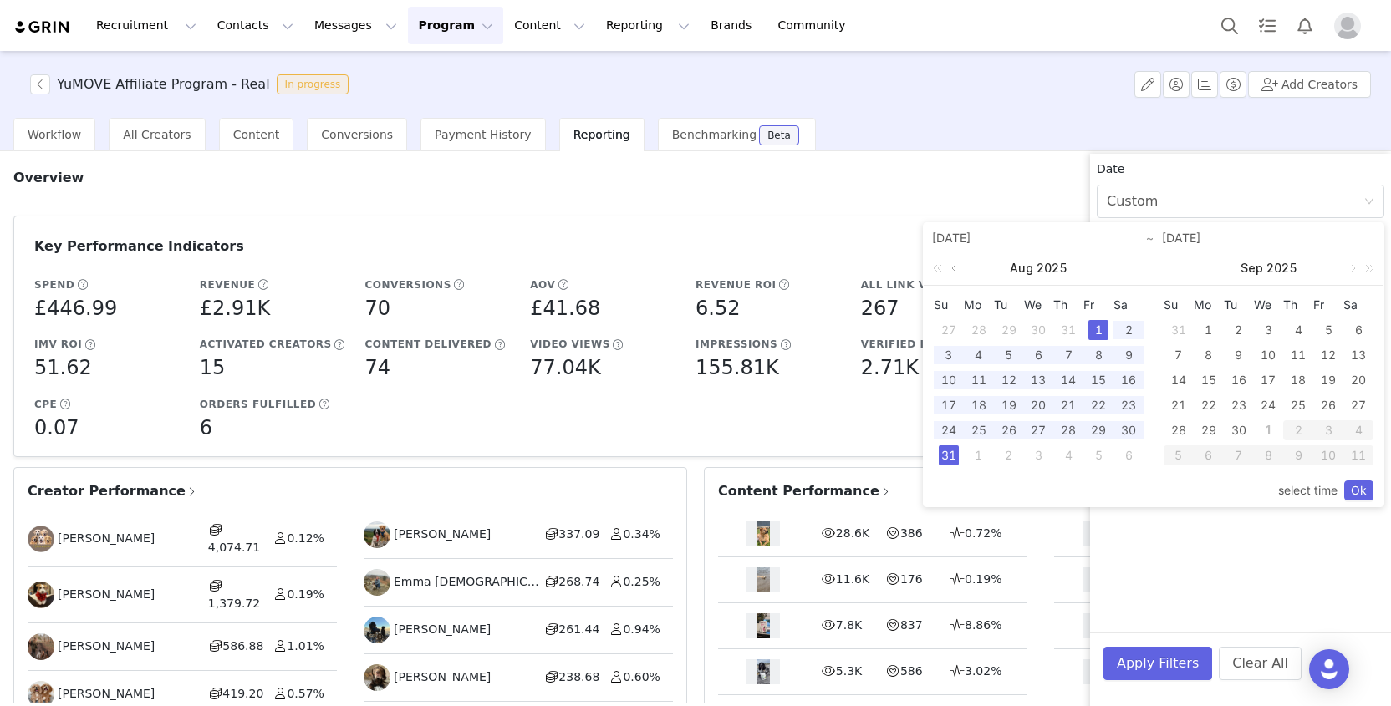
click at [956, 270] on link at bounding box center [955, 268] width 15 height 33
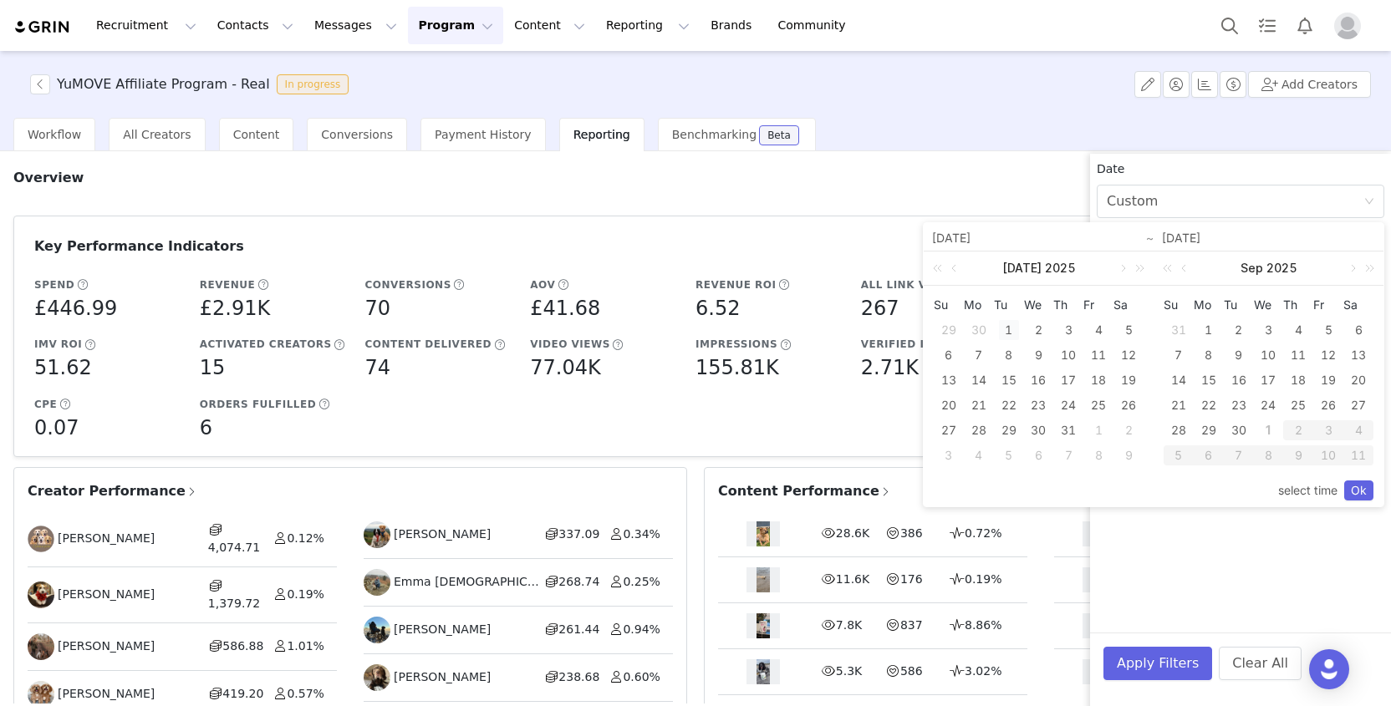
click at [1006, 327] on div "1" at bounding box center [1009, 330] width 20 height 20
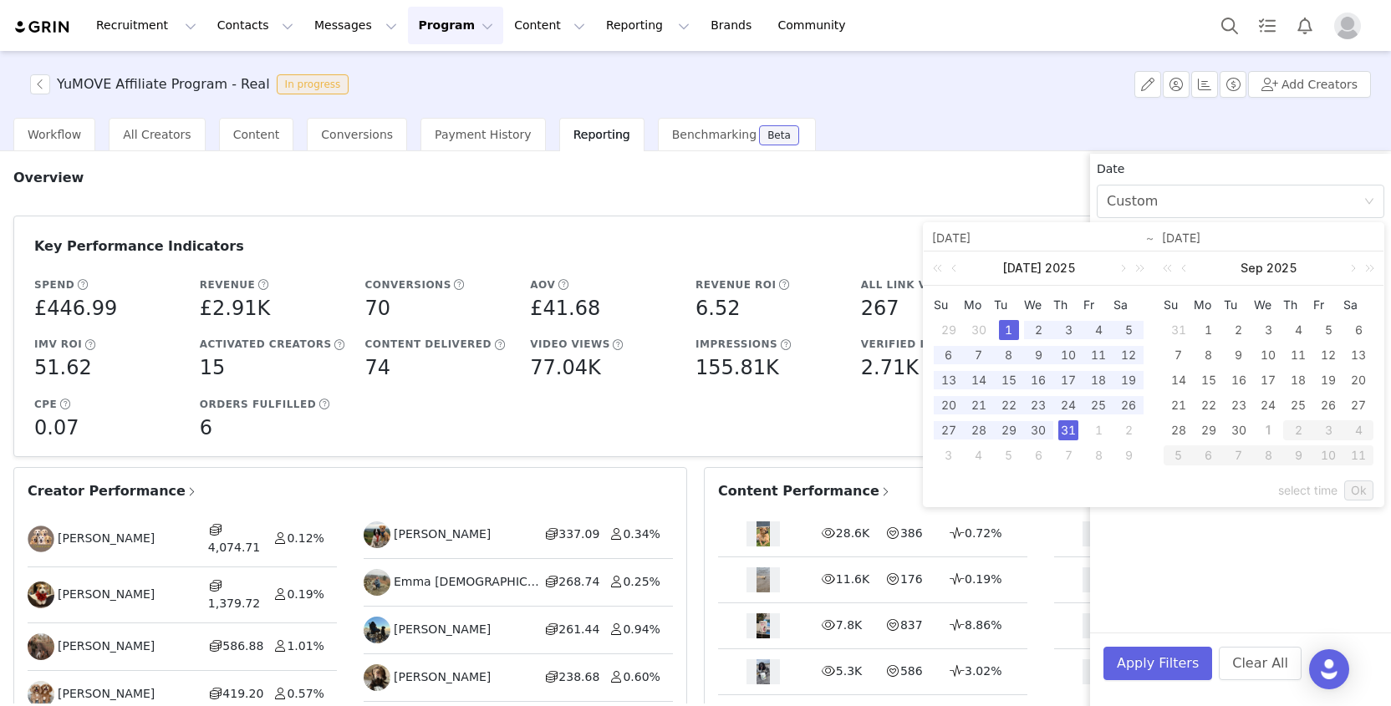
click at [1072, 432] on div "31" at bounding box center [1068, 430] width 20 height 20
type input "[DATE]"
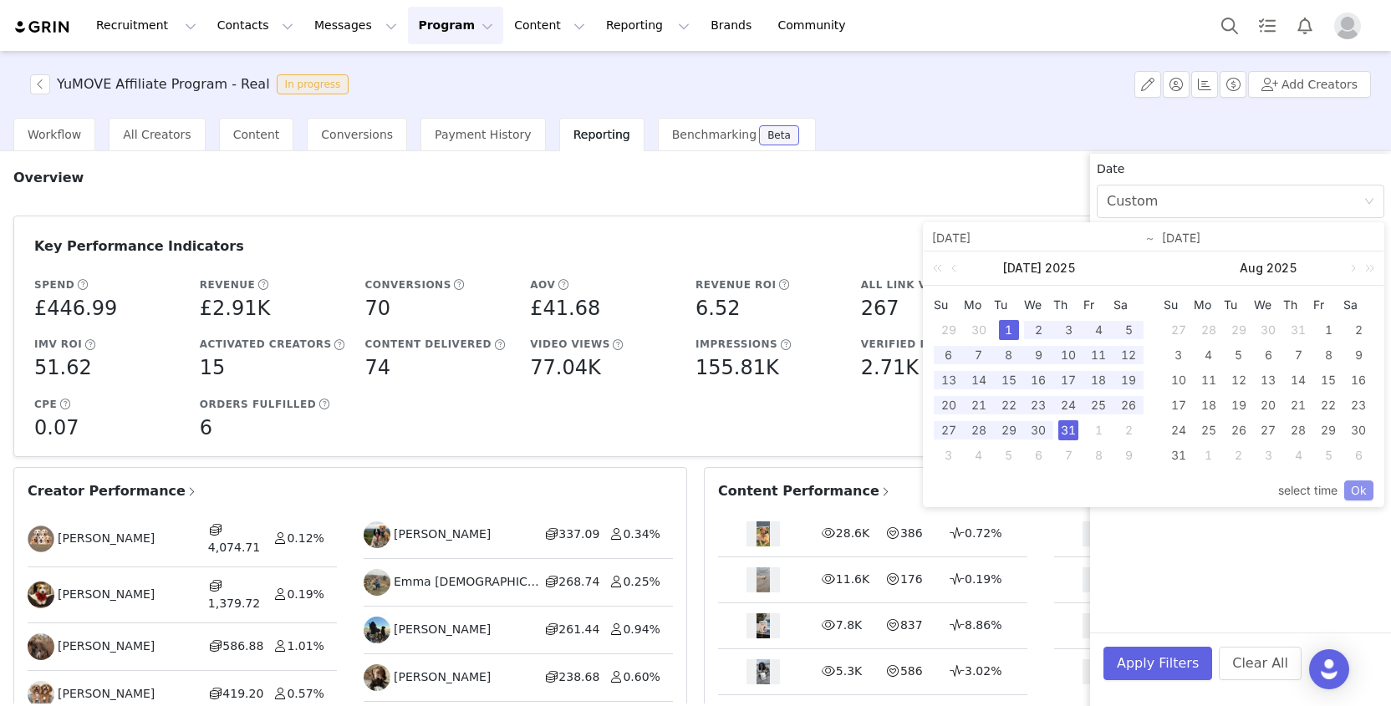
click at [1364, 494] on link "Ok" at bounding box center [1358, 491] width 29 height 20
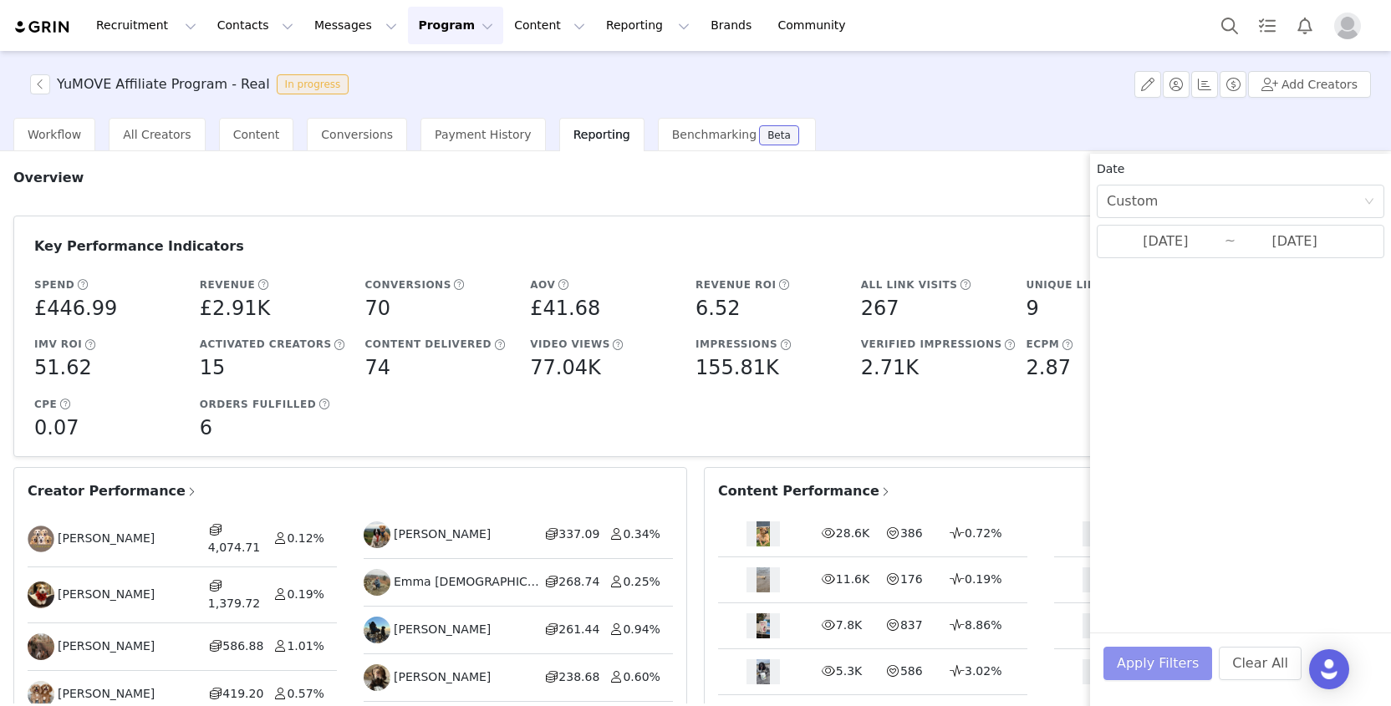
click at [1131, 654] on button "Apply Filters" at bounding box center [1157, 663] width 109 height 33
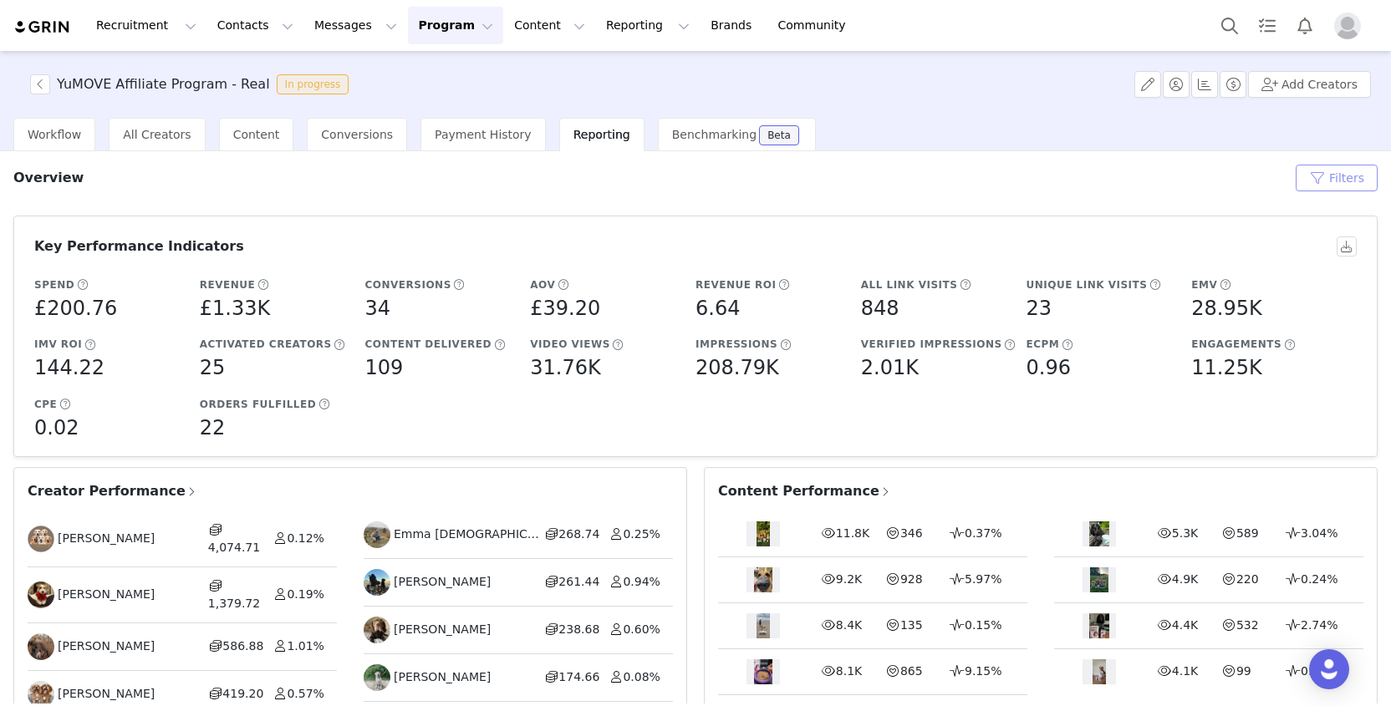
click at [1312, 182] on button "Filters" at bounding box center [1337, 178] width 82 height 27
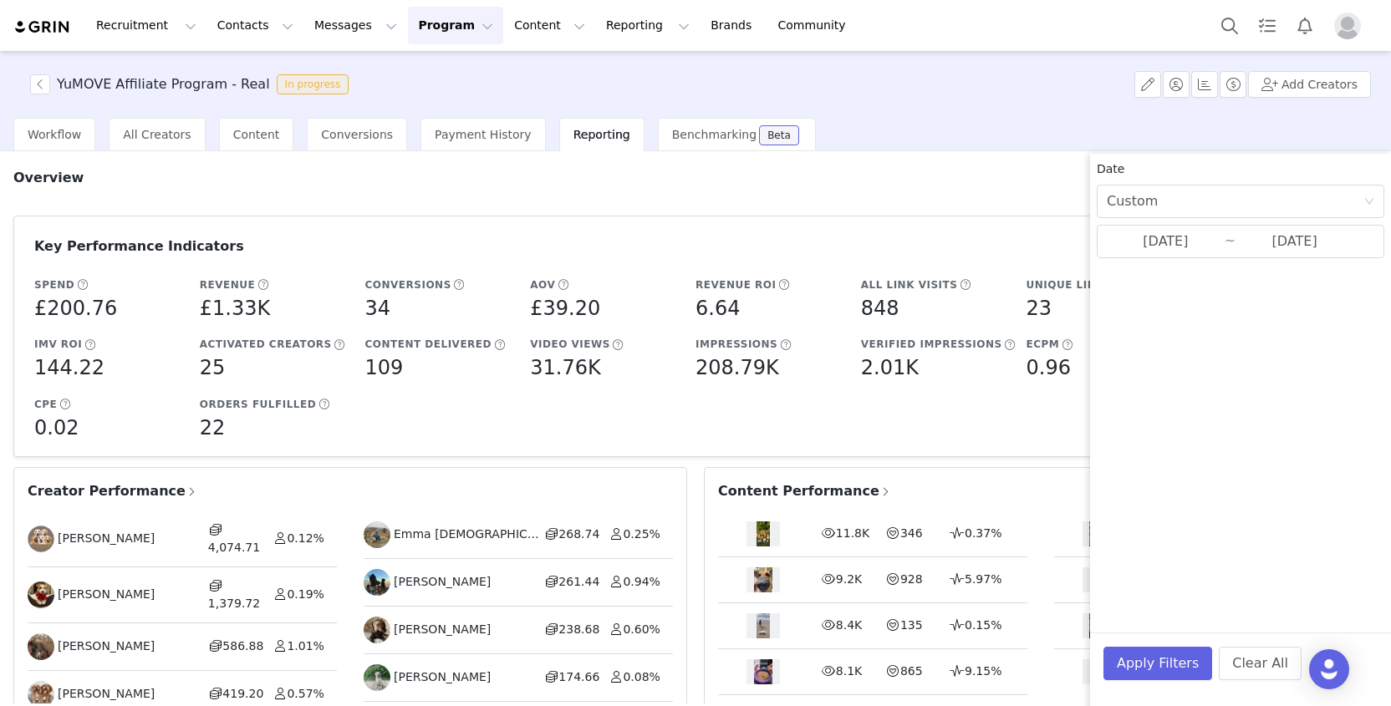
click at [874, 222] on article "Key Performance Indicators Spend £200.76 Revenue £1.33K Conversions 34 AOV £39.…" at bounding box center [695, 337] width 1364 height 242
click at [876, 222] on article "Key Performance Indicators Spend £200.76 Revenue £1.33K Conversions 34 AOV £39.…" at bounding box center [695, 337] width 1364 height 242
click at [371, 136] on span "Conversions" at bounding box center [357, 134] width 72 height 13
